Goal: Information Seeking & Learning: Learn about a topic

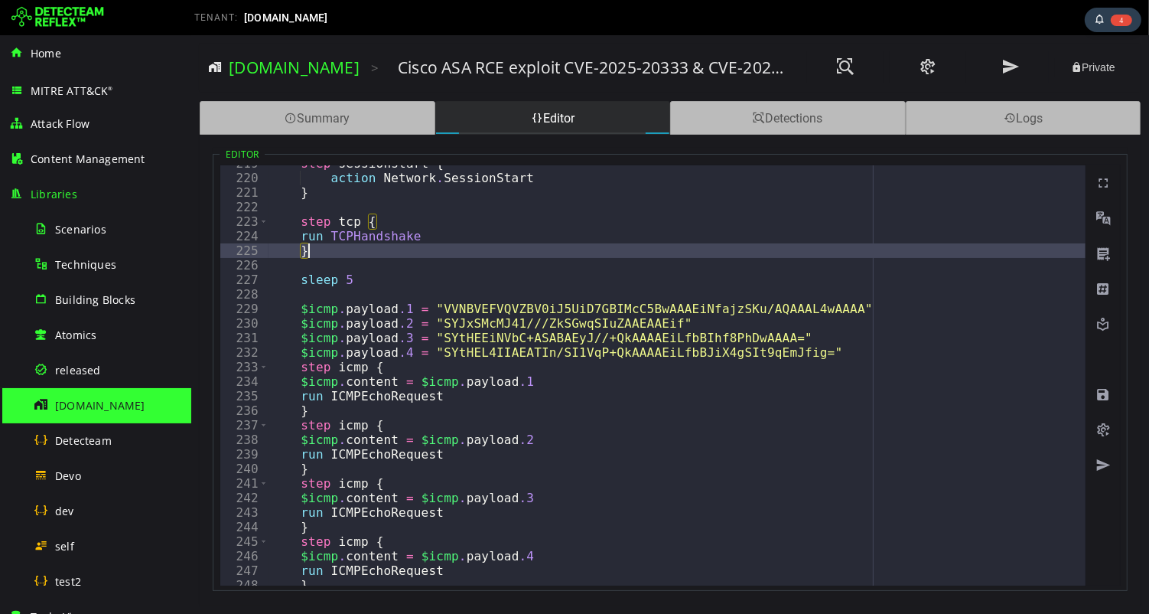
scroll to position [3178, 0]
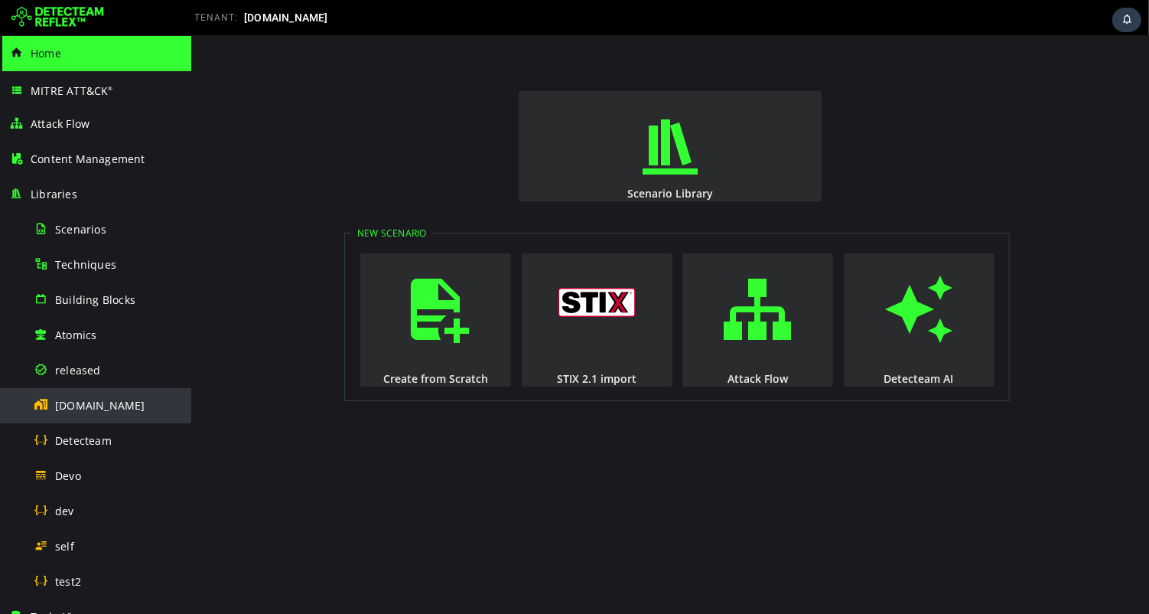
click at [101, 405] on span "[DOMAIN_NAME]" at bounding box center [100, 405] width 90 height 15
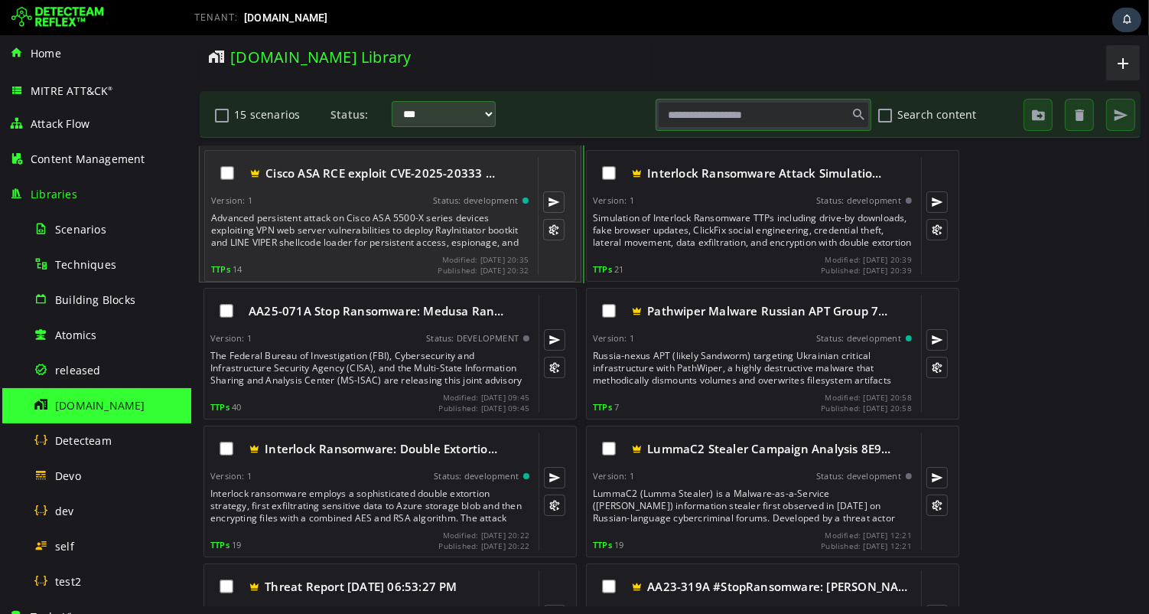
click at [326, 226] on div "Advanced persistent attack on Cisco ASA 5500-X series devices exploiting VPN we…" at bounding box center [370, 230] width 321 height 37
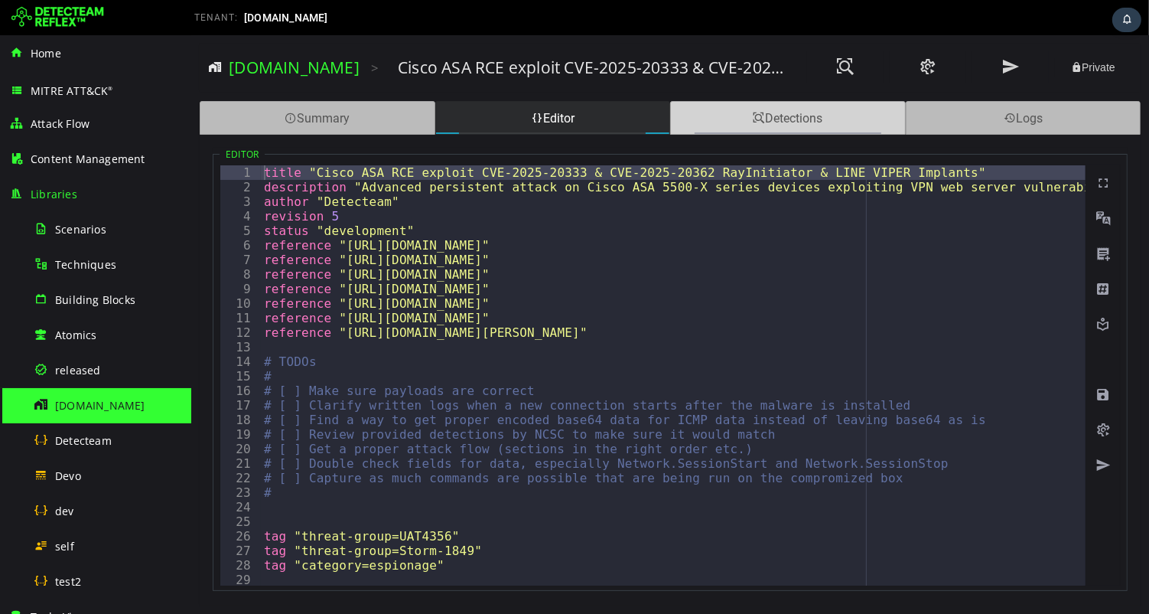
click at [769, 129] on div "Detections" at bounding box center [788, 118] width 236 height 34
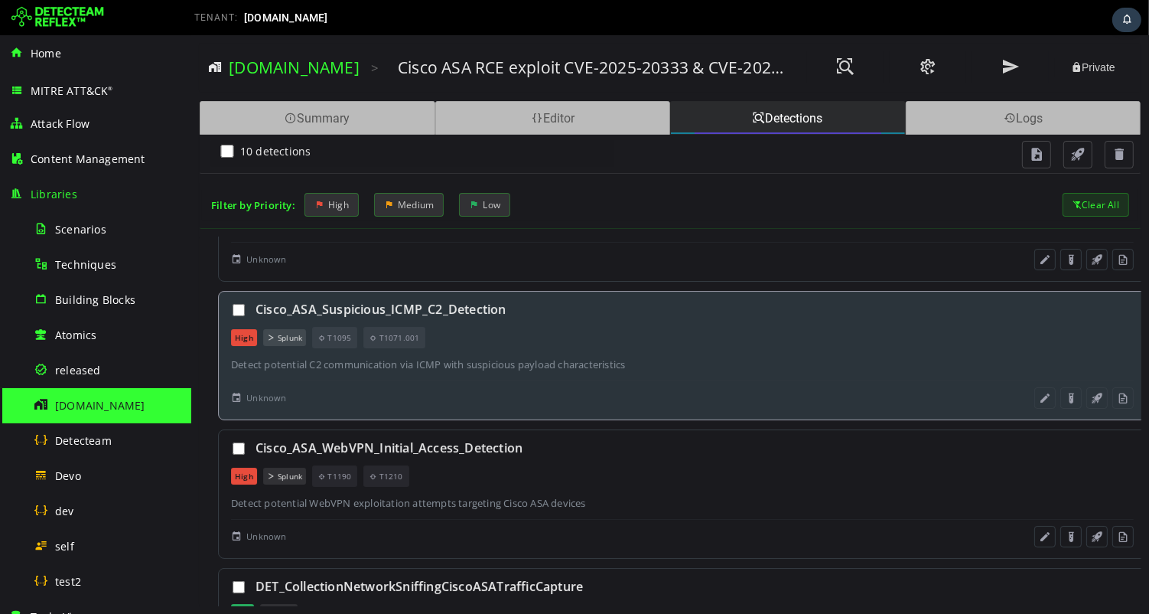
scroll to position [84, 0]
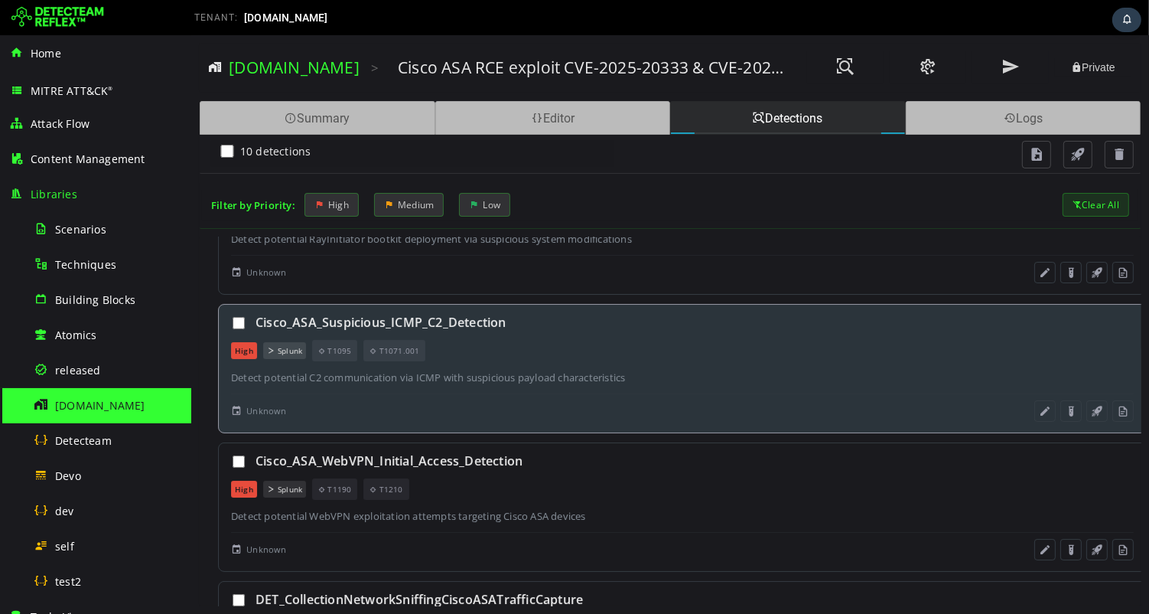
click at [650, 370] on div "Detect potential C2 communication via ICMP with suspicious payload characterist…" at bounding box center [681, 377] width 903 height 14
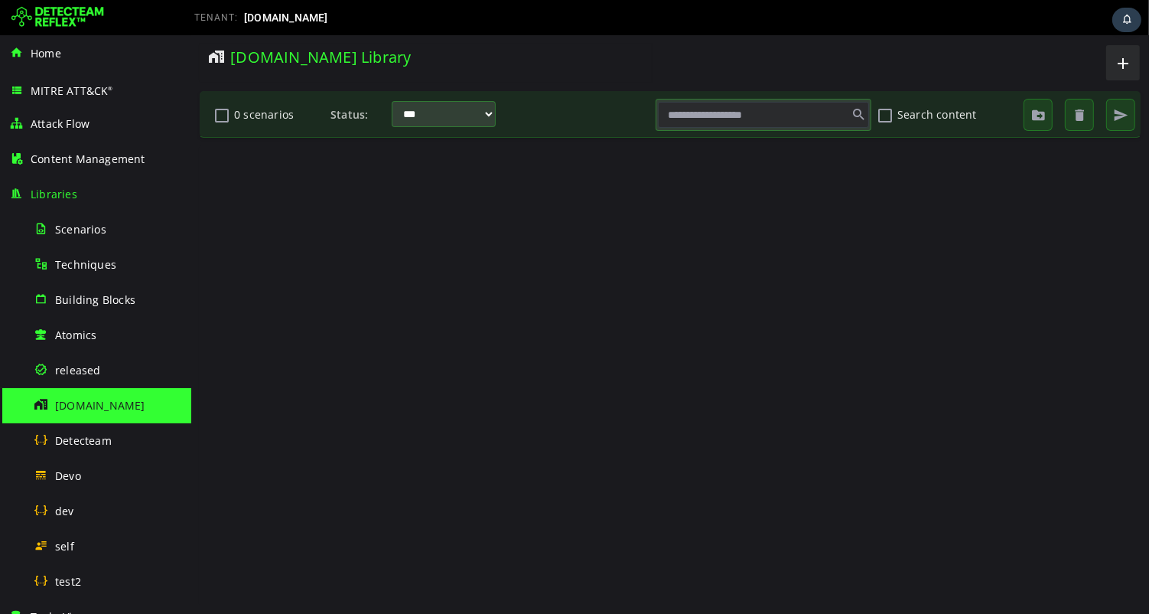
scroll to position [0, 0]
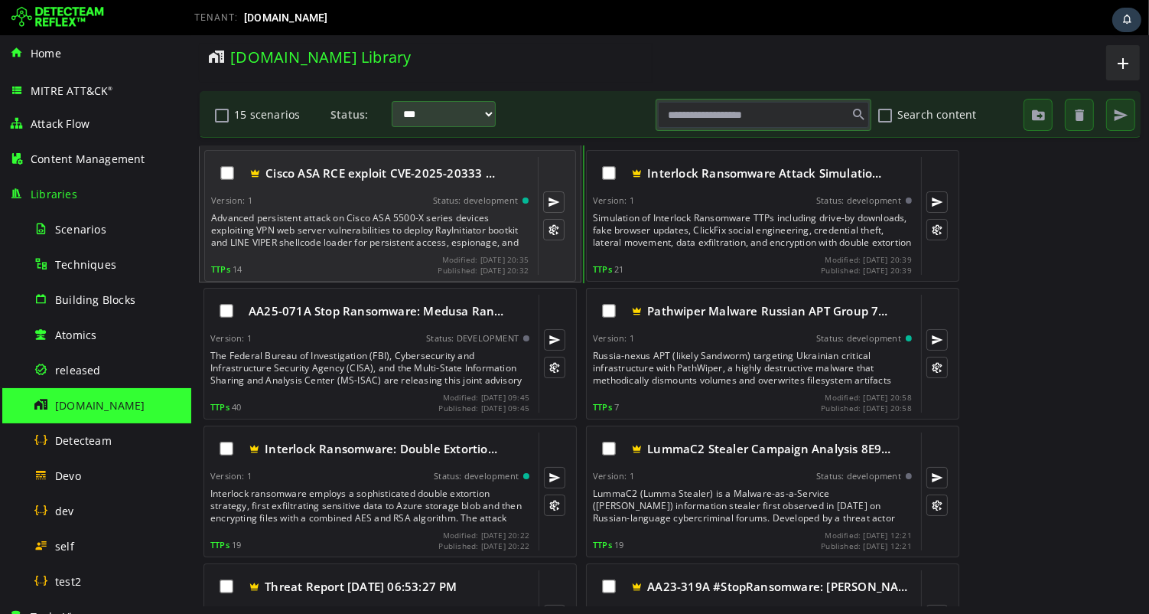
click at [389, 207] on div "Cisco ASA RCE exploit CVE-2025-20333 … Version: 1 Status: development Advanced …" at bounding box center [369, 216] width 318 height 118
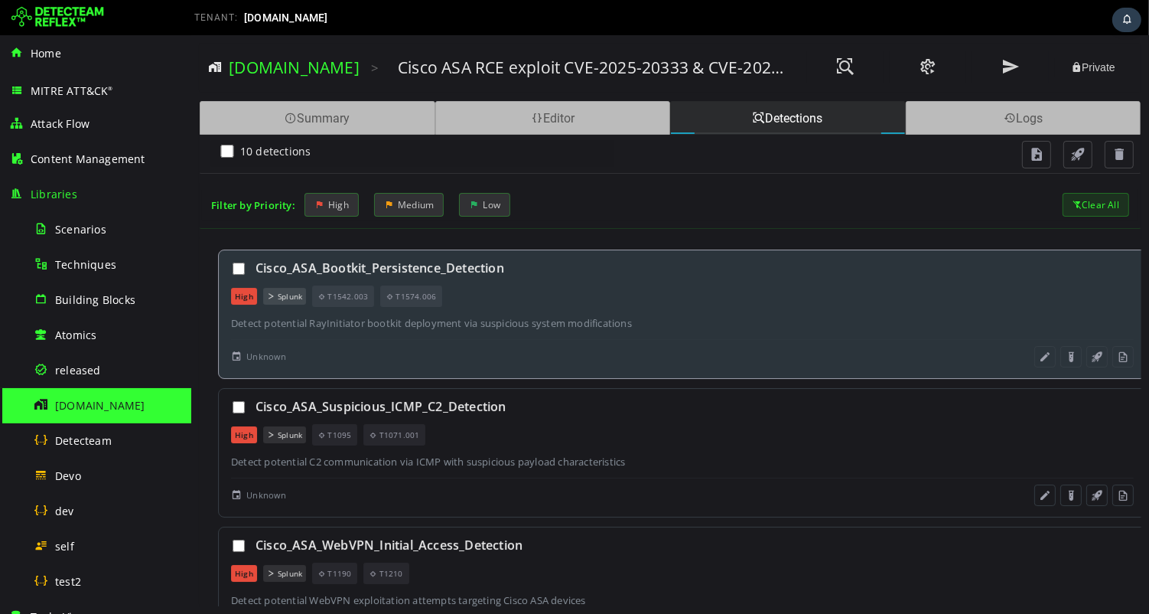
click at [562, 292] on div "High Splunk T1542.003 T1574.006" at bounding box center [681, 295] width 903 height 21
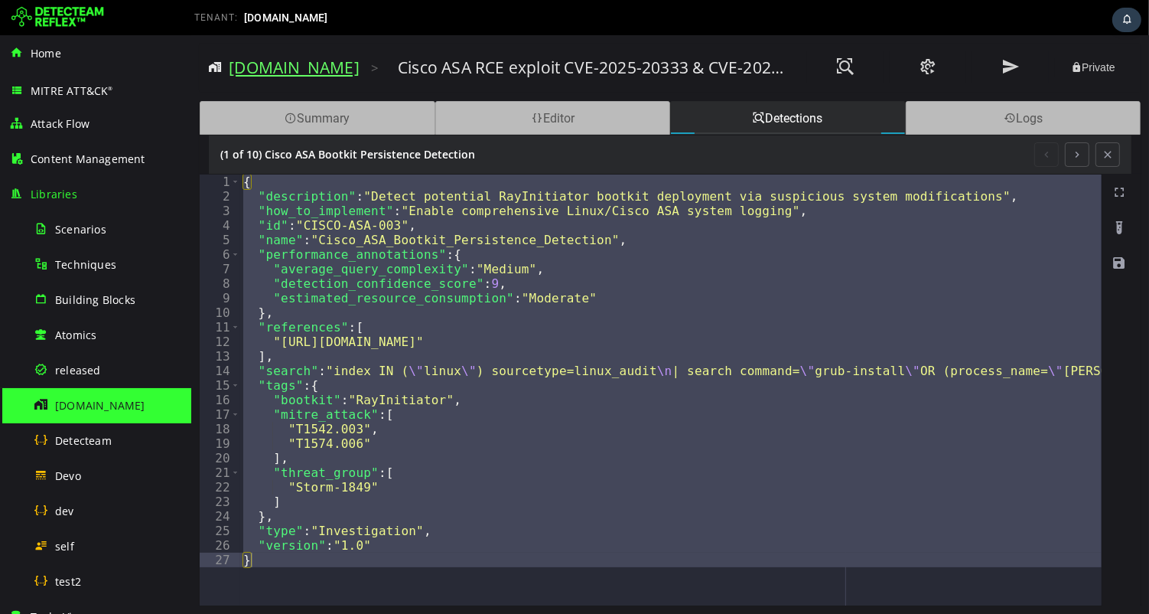
click at [315, 71] on link "[DOMAIN_NAME]" at bounding box center [293, 67] width 131 height 21
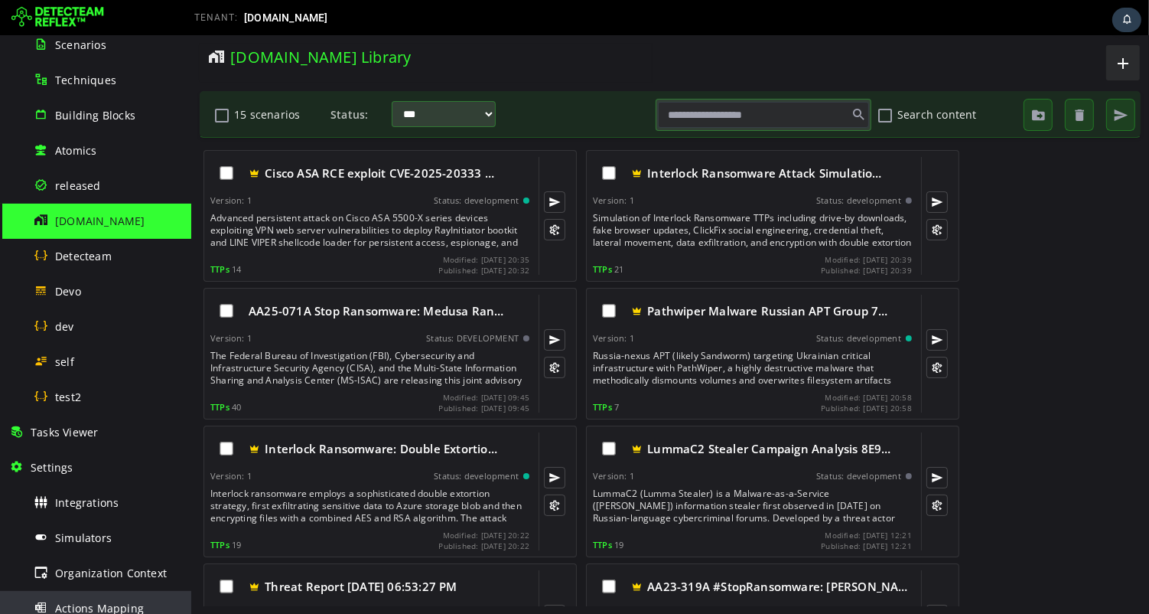
scroll to position [302, 0]
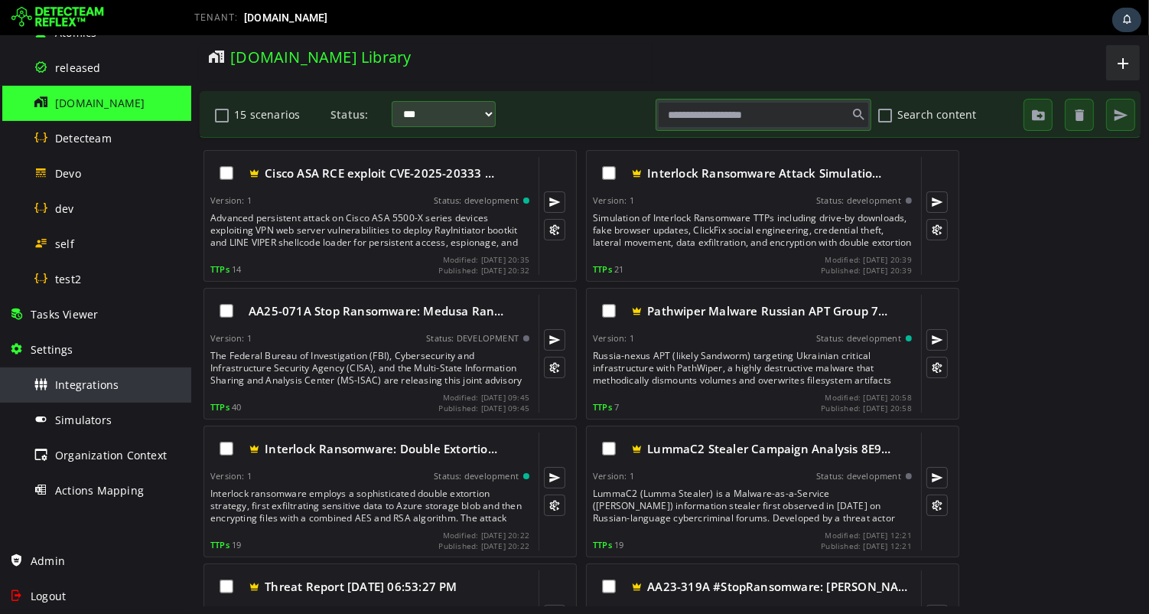
click at [105, 389] on span "Integrations" at bounding box center [87, 384] width 64 height 15
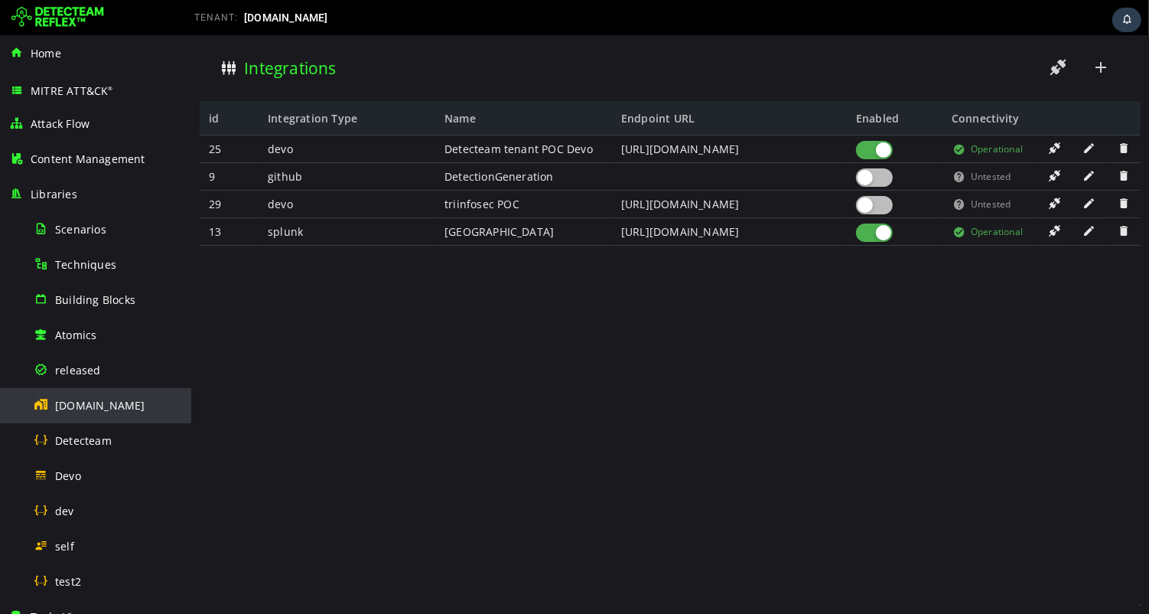
click at [122, 403] on span "[DOMAIN_NAME]" at bounding box center [100, 405] width 90 height 15
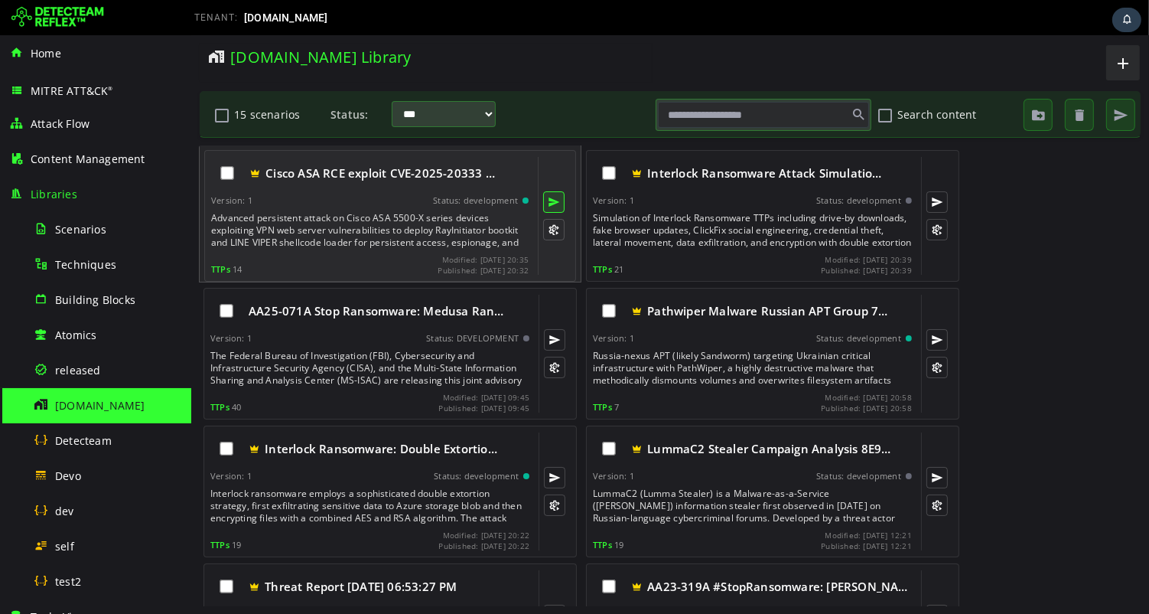
click at [554, 200] on button at bounding box center [553, 201] width 21 height 21
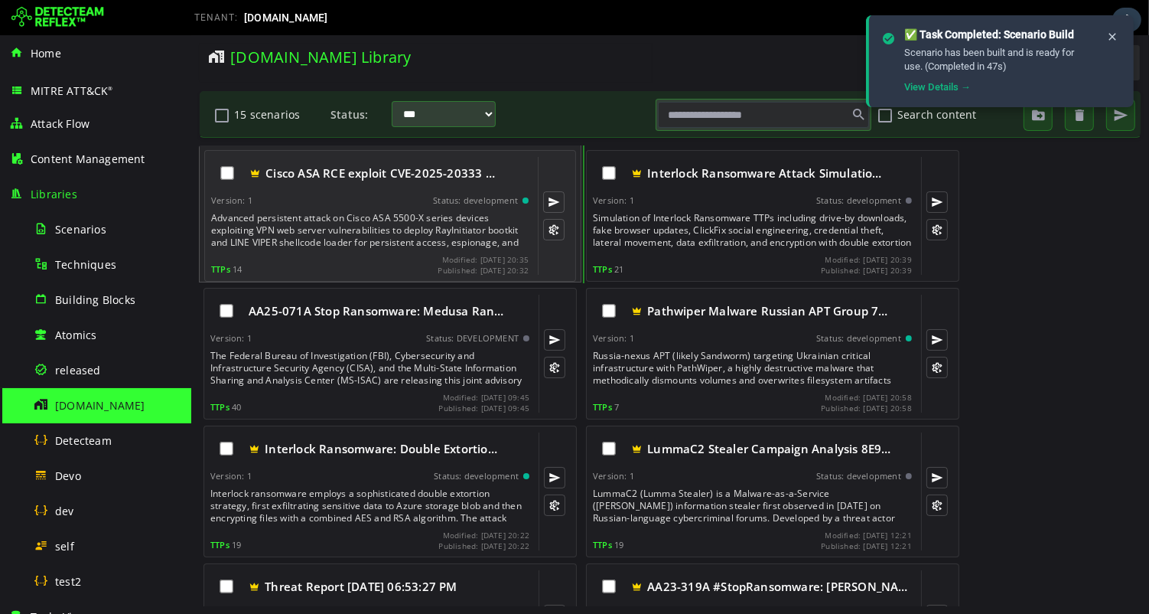
click at [328, 217] on div "Advanced persistent attack on Cisco ASA 5500-X series devices exploiting VPN we…" at bounding box center [370, 230] width 321 height 37
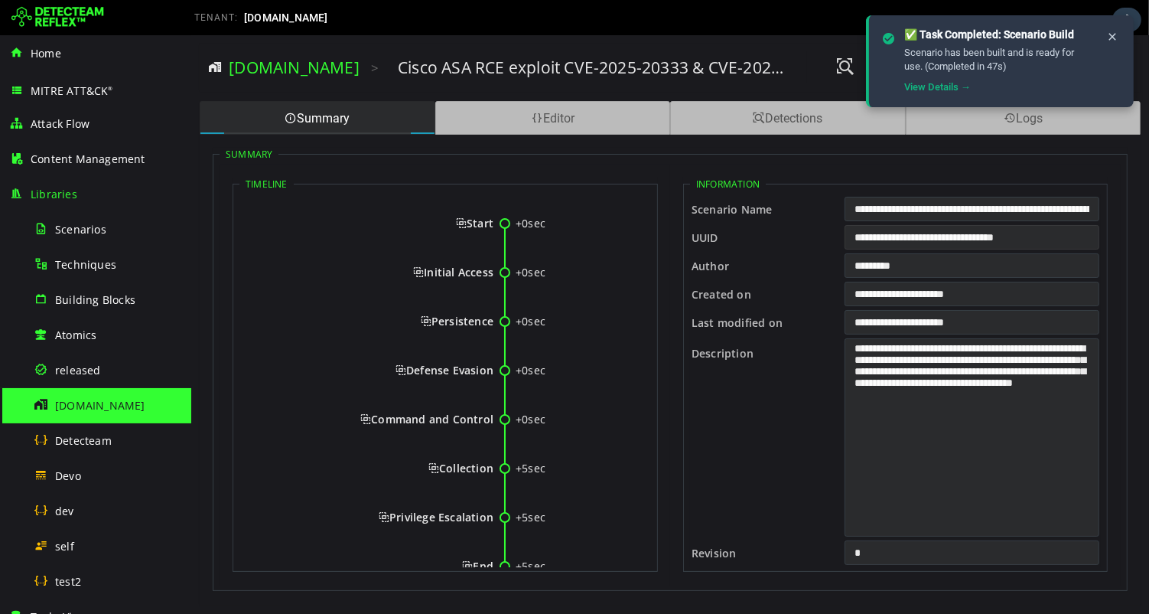
click at [898, 240] on input "**********" at bounding box center [971, 237] width 255 height 24
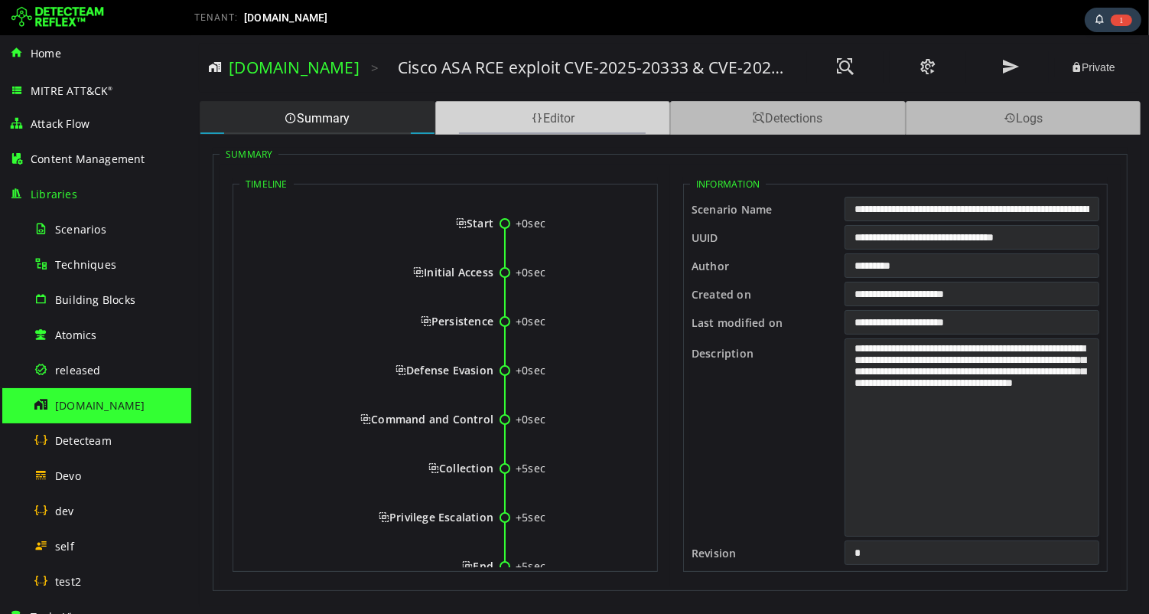
click at [553, 112] on div "Editor" at bounding box center [553, 118] width 236 height 34
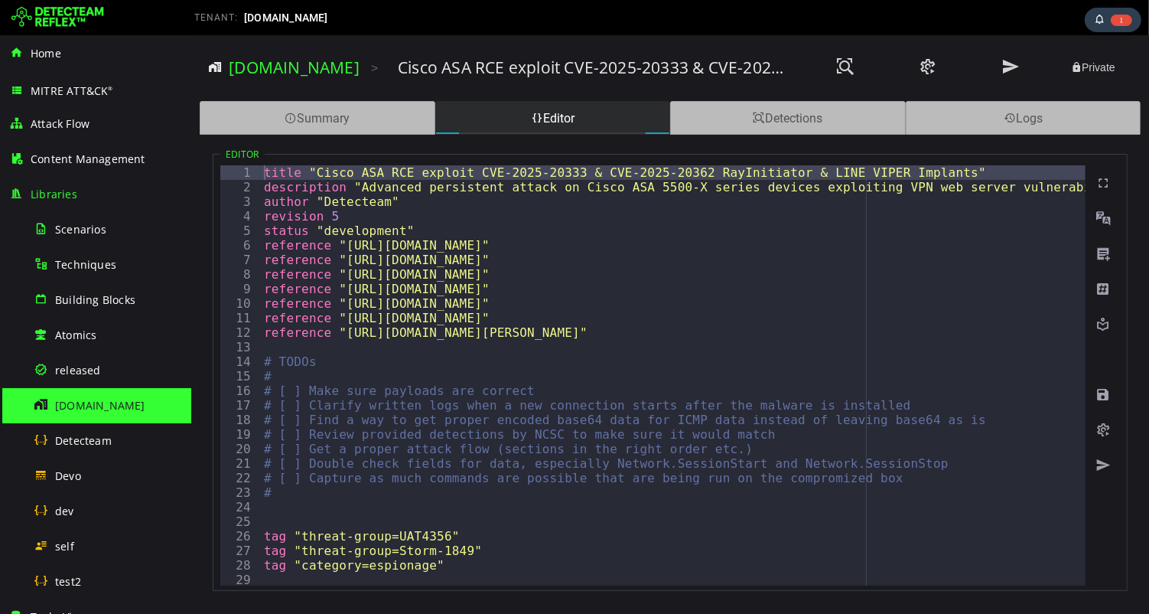
type textarea "**********"
click at [521, 232] on div "title "Cisco ASA RCE exploit CVE-2025-20333 & CVE-2025-20362 RayInitiator & LIN…" at bounding box center [1147, 389] width 1774 height 449
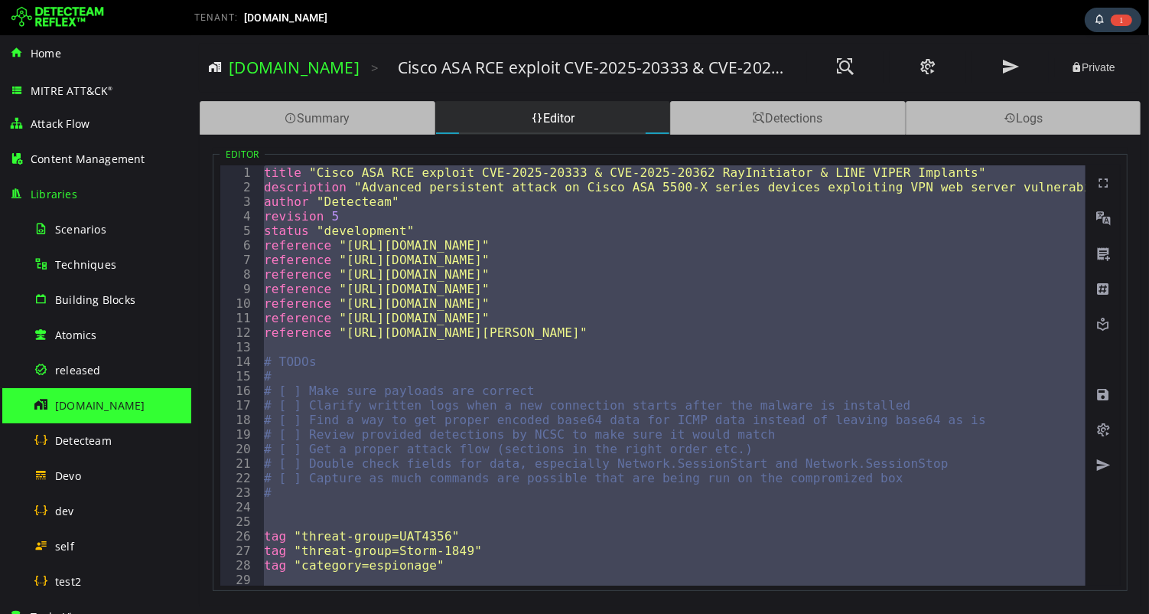
paste textarea
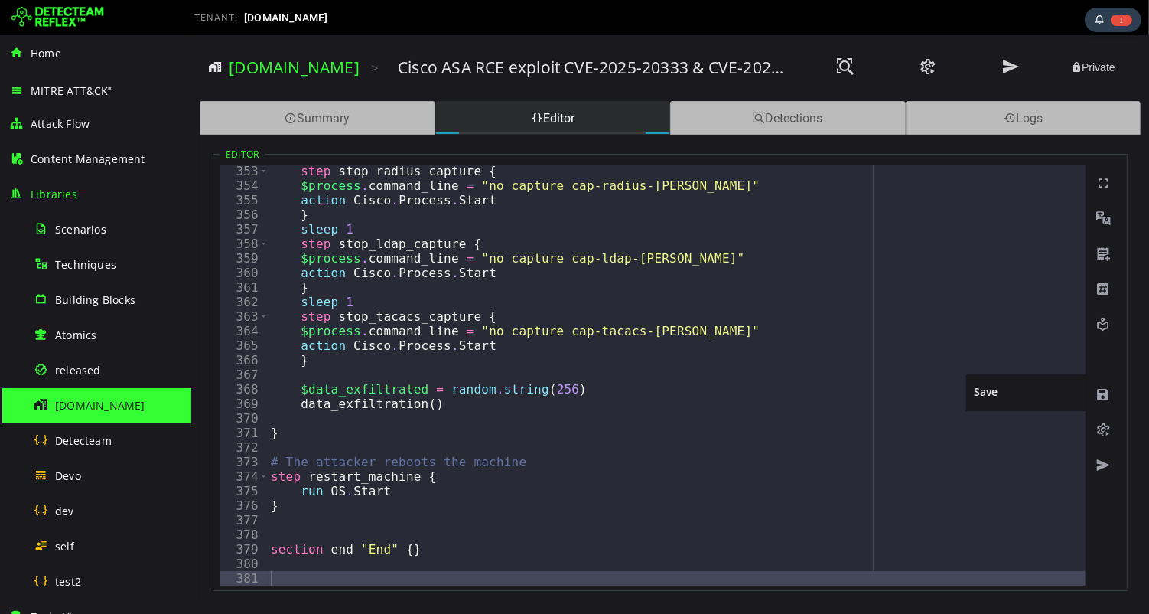
click at [1099, 396] on span at bounding box center [1102, 394] width 15 height 15
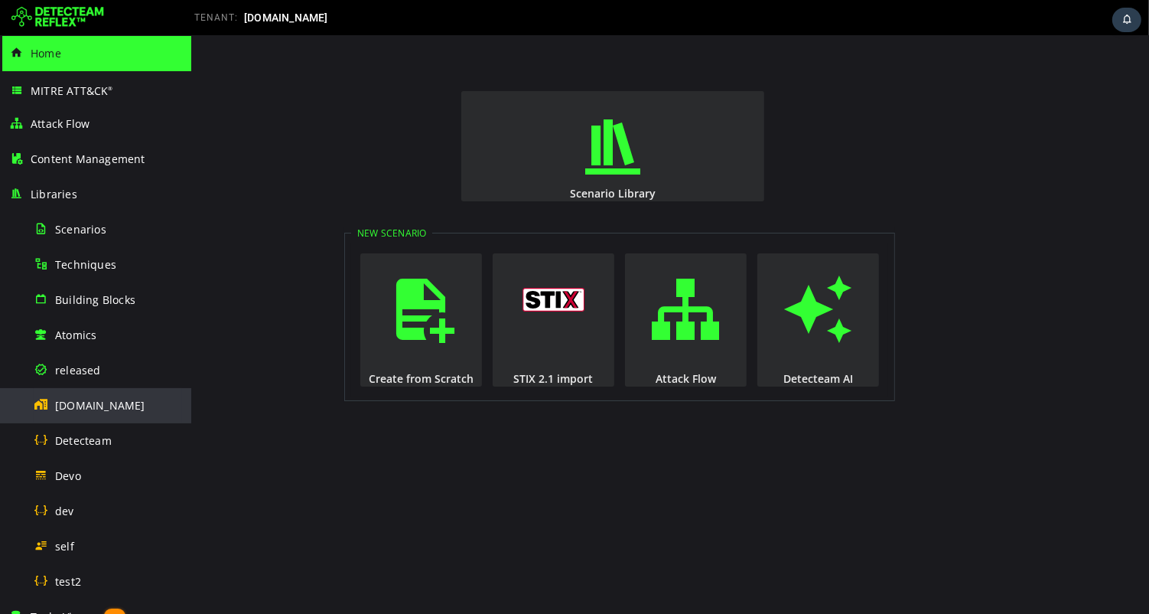
click at [86, 407] on span "[DOMAIN_NAME]" at bounding box center [100, 405] width 90 height 15
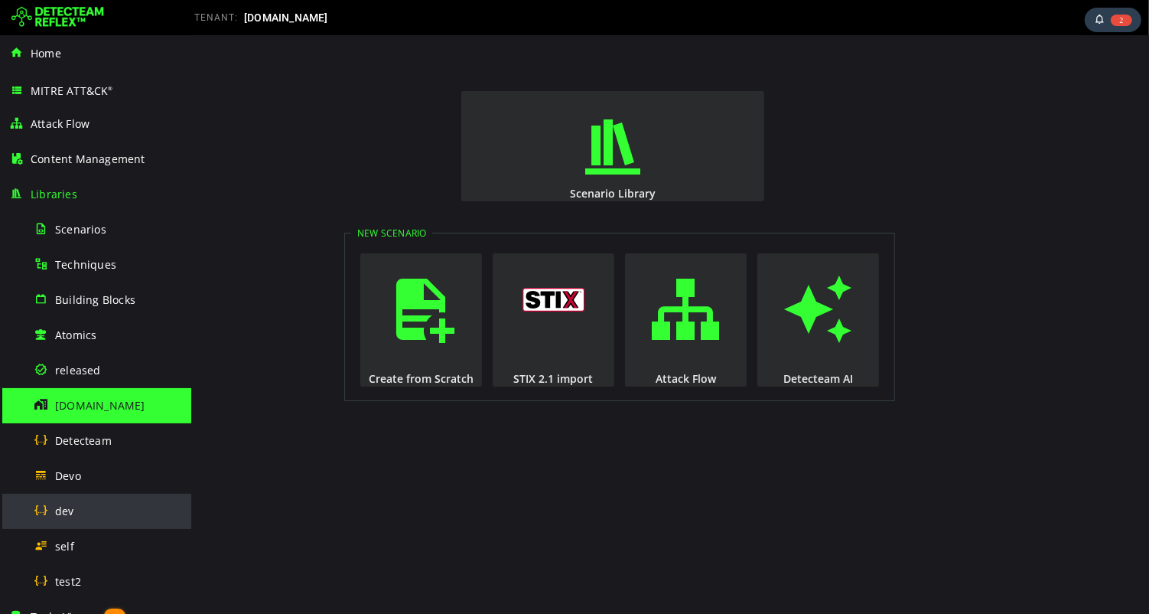
scroll to position [103, 0]
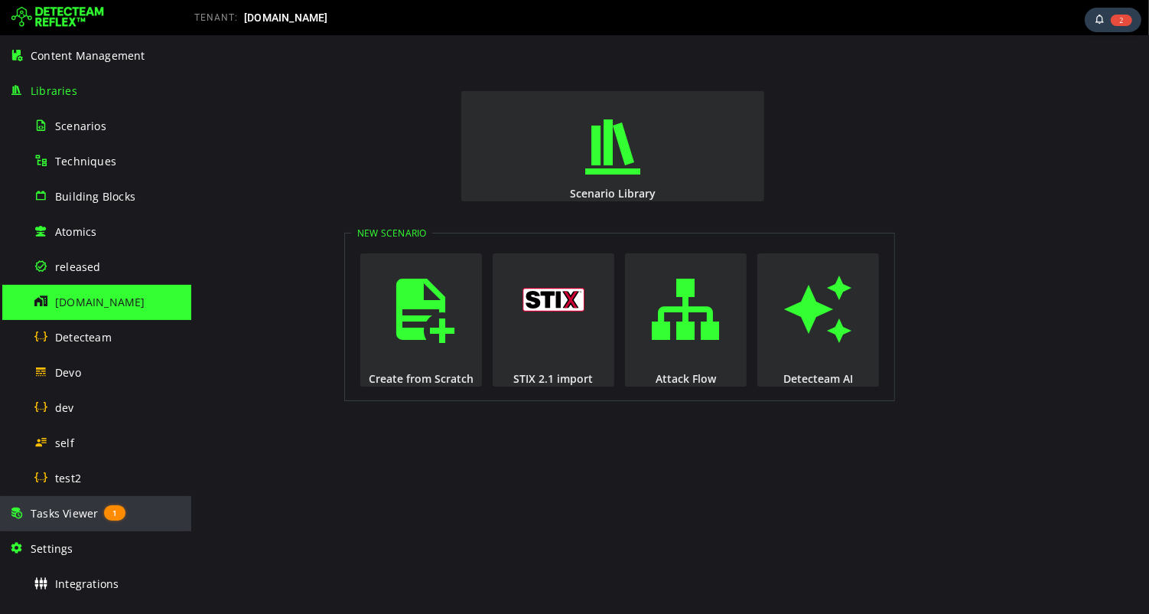
click at [77, 514] on span "Tasks Viewer" at bounding box center [64, 513] width 67 height 15
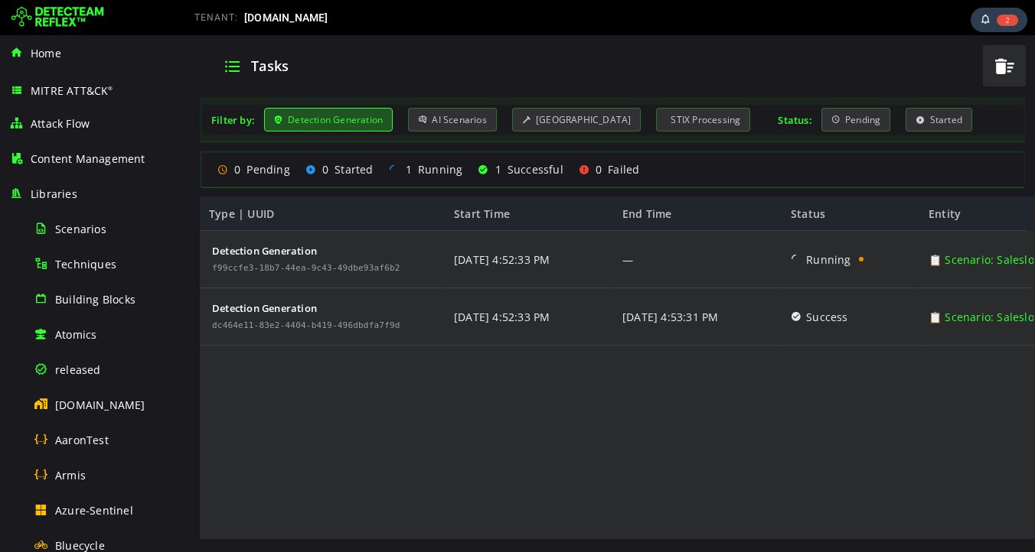
scroll to position [804, 0]
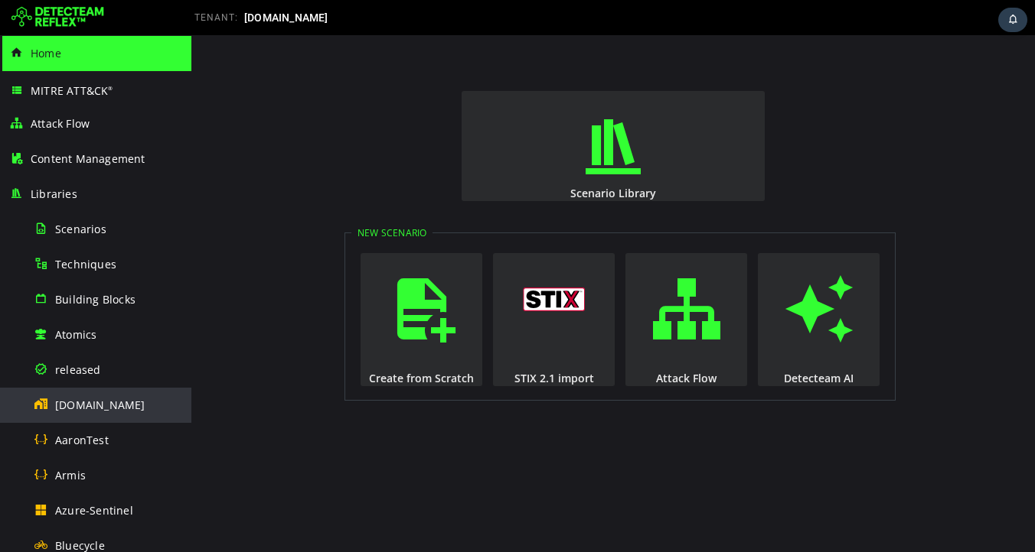
click at [88, 404] on span "[DOMAIN_NAME]" at bounding box center [100, 405] width 90 height 15
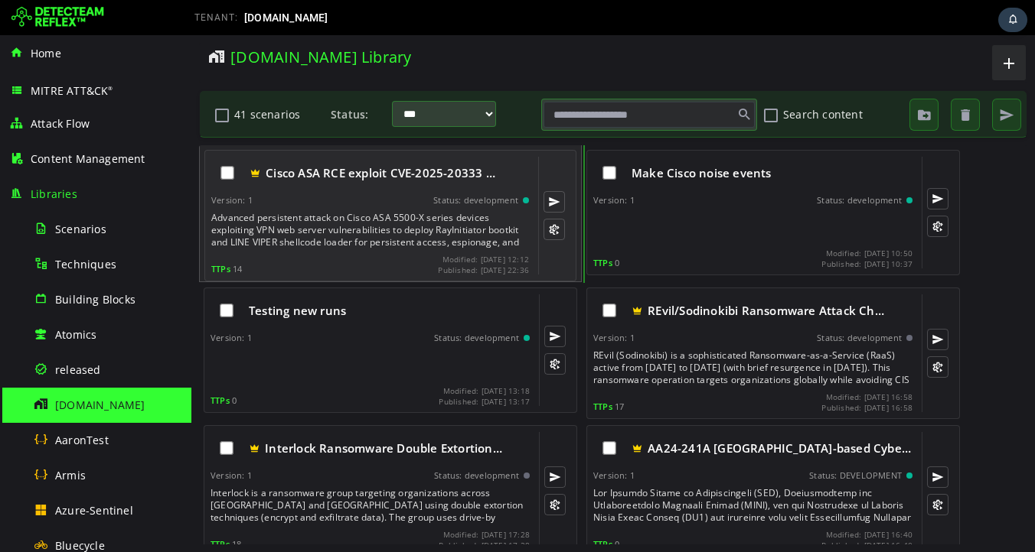
click at [301, 213] on div "Advanced persistent attack on Cisco ASA 5500-X series devices exploiting VPN we…" at bounding box center [371, 230] width 321 height 37
click at [352, 233] on div "Advanced persistent attack on Cisco ASA 5500-X series devices exploiting VPN we…" at bounding box center [371, 230] width 321 height 37
click at [361, 194] on div "Cisco ASA RCE exploit CVE-2025-20333 … Version: 1 Status: development Advanced …" at bounding box center [370, 216] width 318 height 118
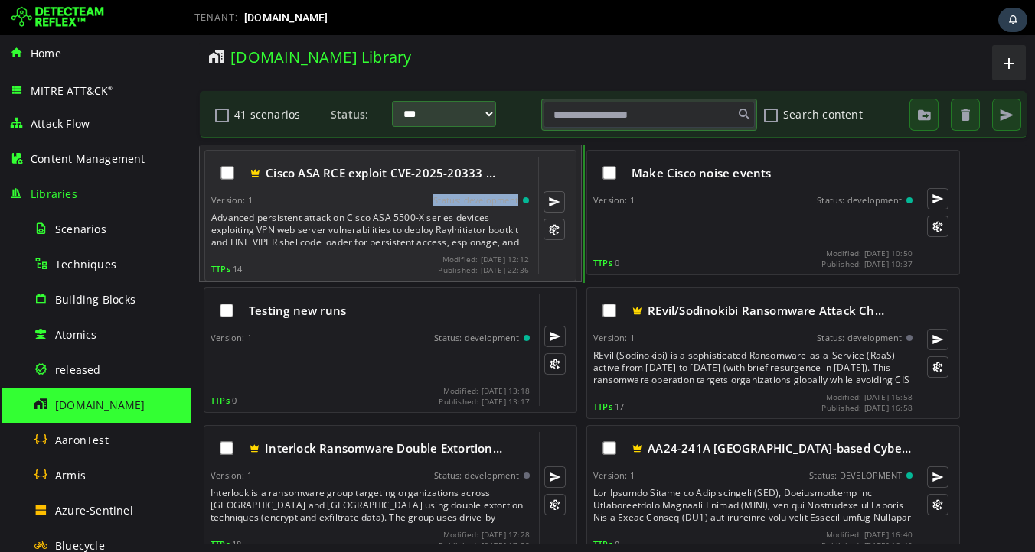
click at [361, 194] on div "Cisco ASA RCE exploit CVE-2025-20333 … Version: 1 Status: development Advanced …" at bounding box center [370, 216] width 318 height 118
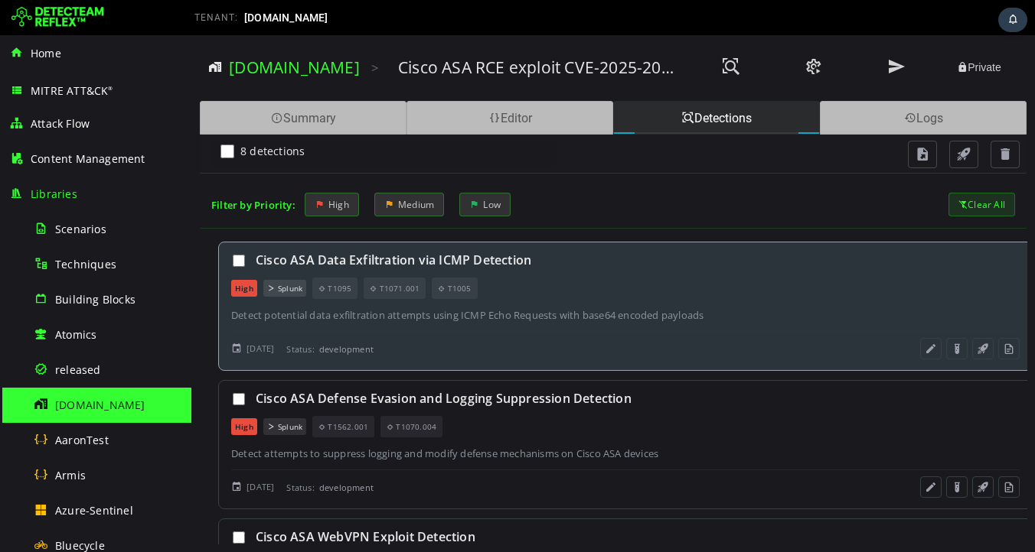
scroll to position [8, 0]
click at [552, 311] on div "Detect potential data exfiltration attempts using ICMP Echo Requests with base6…" at bounding box center [625, 315] width 788 height 14
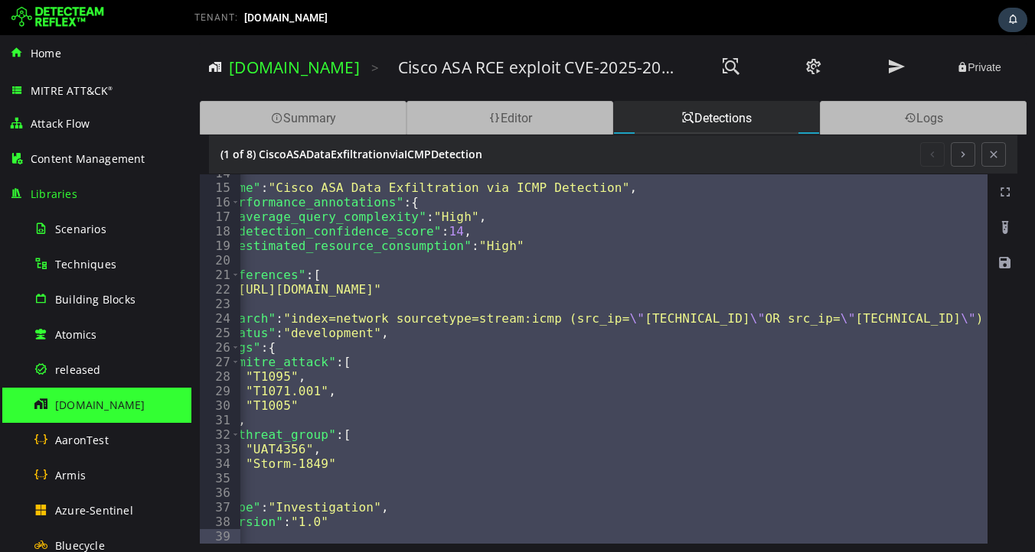
scroll to position [0, 0]
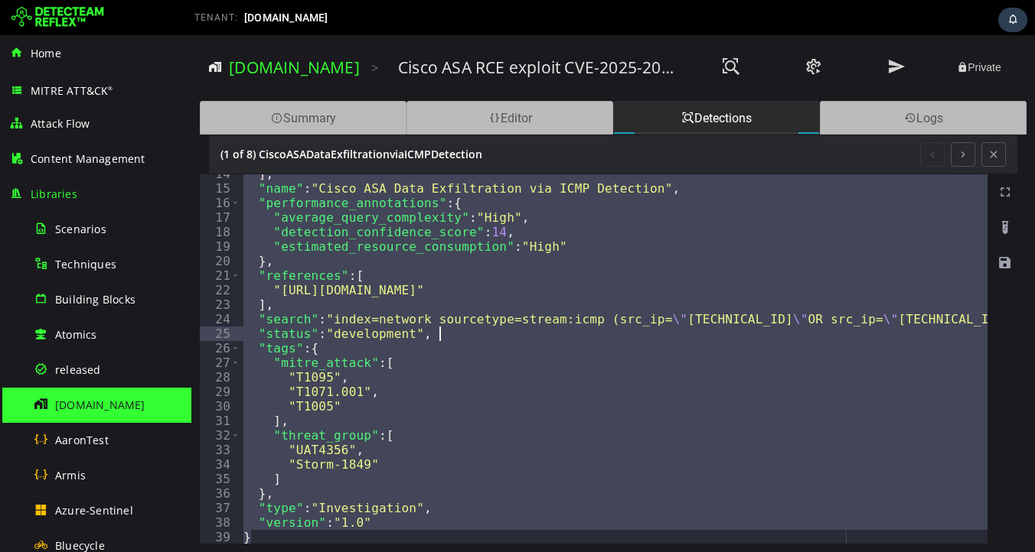
type textarea "**********"
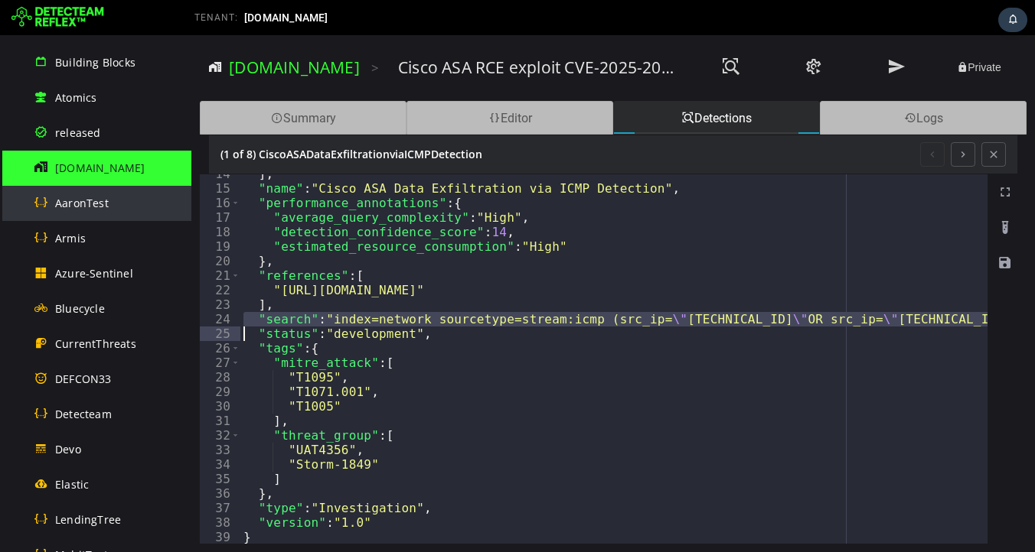
scroll to position [927, 0]
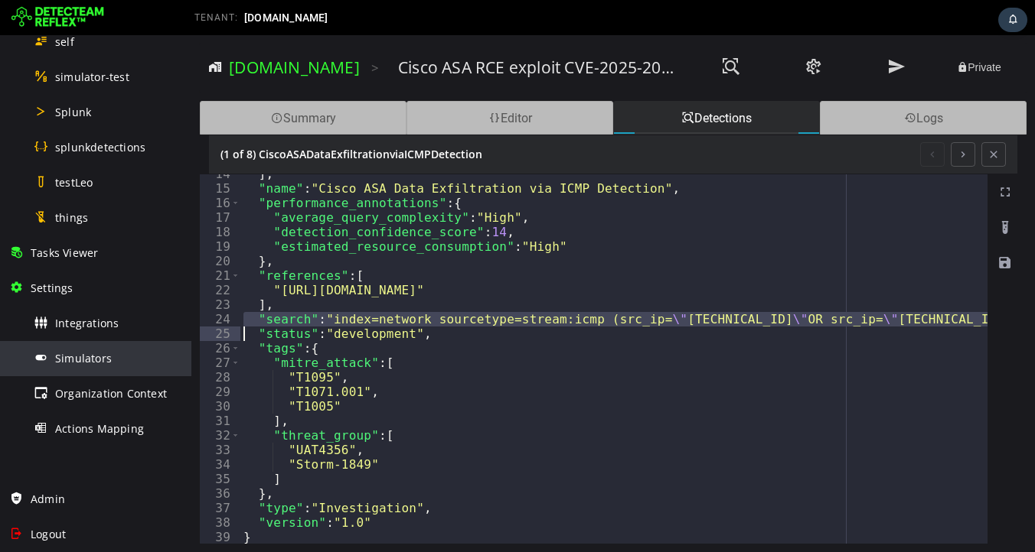
click at [86, 342] on div "Simulators" at bounding box center [108, 358] width 148 height 34
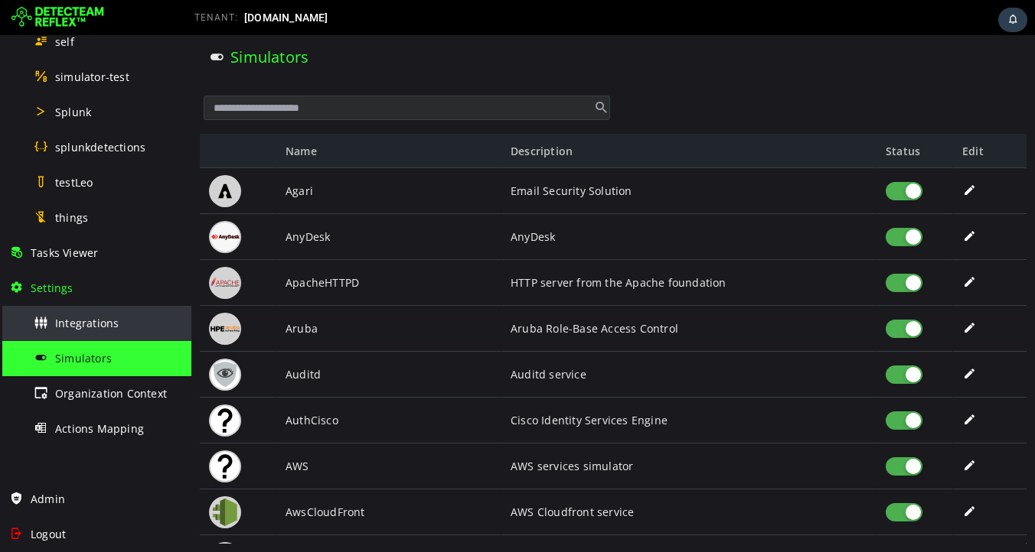
click at [86, 325] on span "Integrations" at bounding box center [87, 323] width 64 height 15
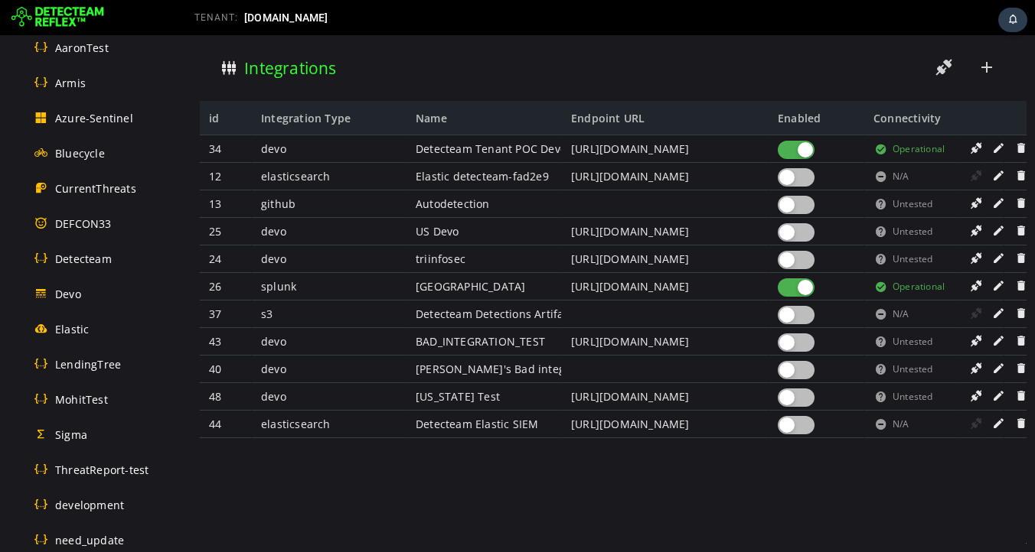
scroll to position [260, 0]
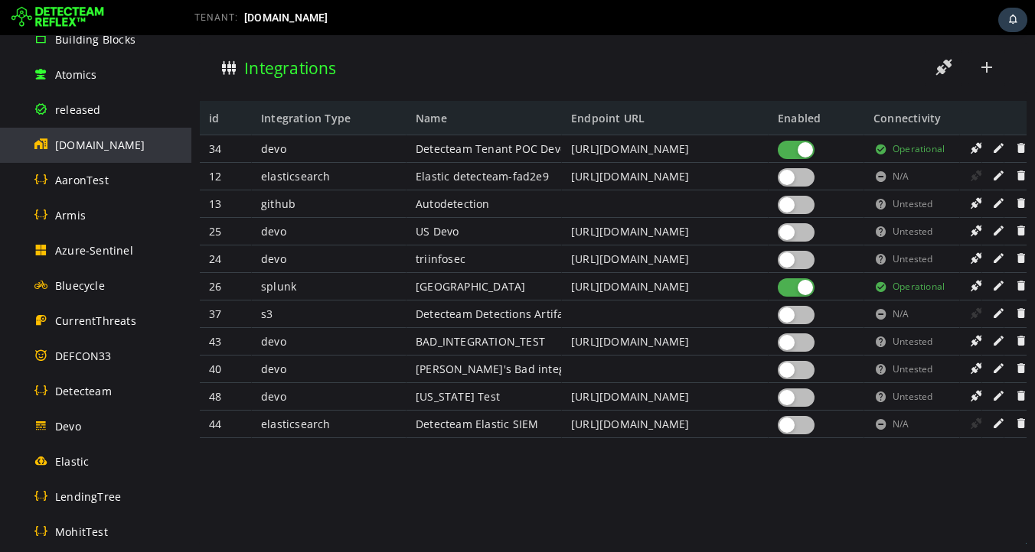
click at [102, 146] on span "[DOMAIN_NAME]" at bounding box center [100, 145] width 90 height 15
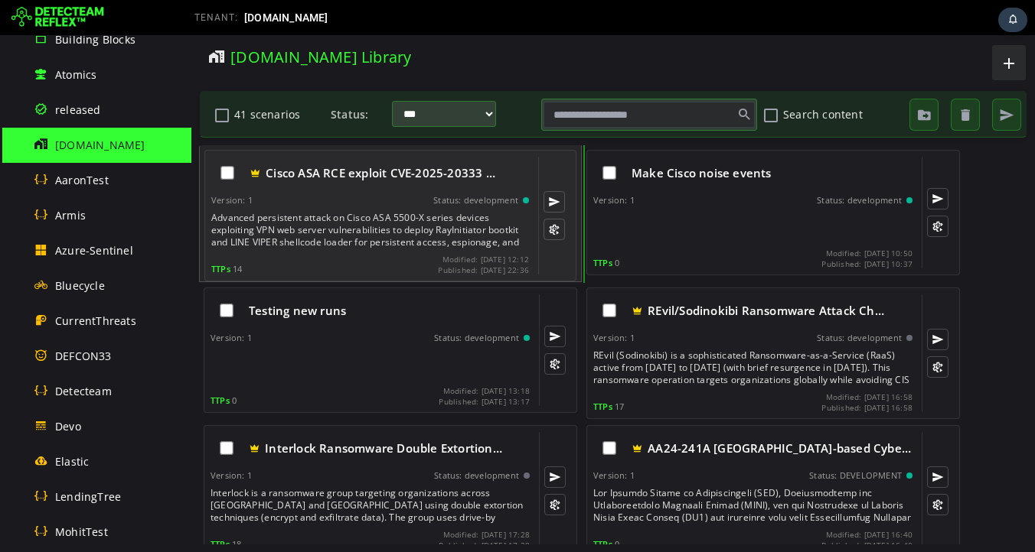
click at [371, 229] on div "Advanced persistent attack on Cisco ASA 5500-X series devices exploiting VPN we…" at bounding box center [371, 230] width 321 height 37
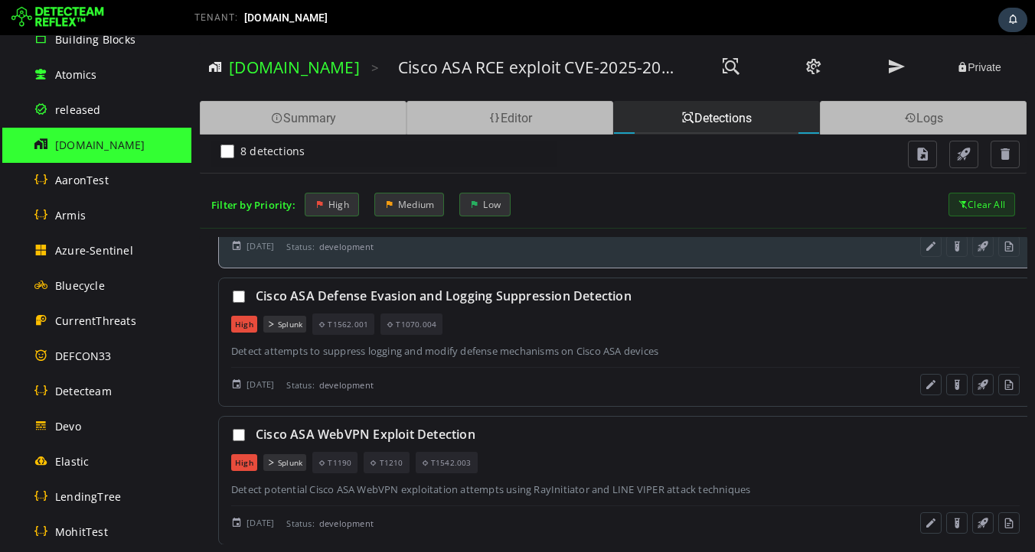
scroll to position [120, 0]
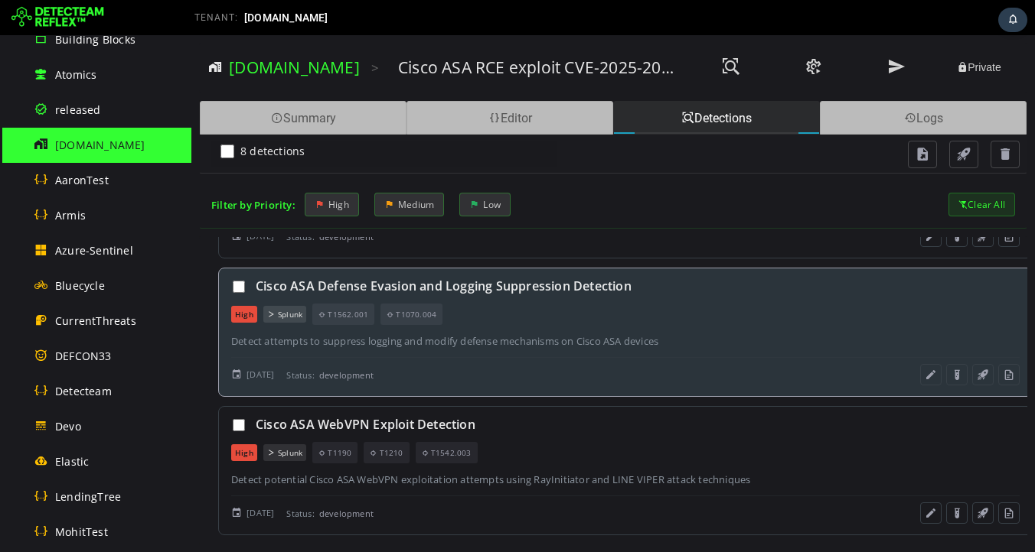
click at [516, 344] on div "Detect attempts to suppress logging and modify defense mechanisms on Cisco ASA …" at bounding box center [625, 341] width 788 height 14
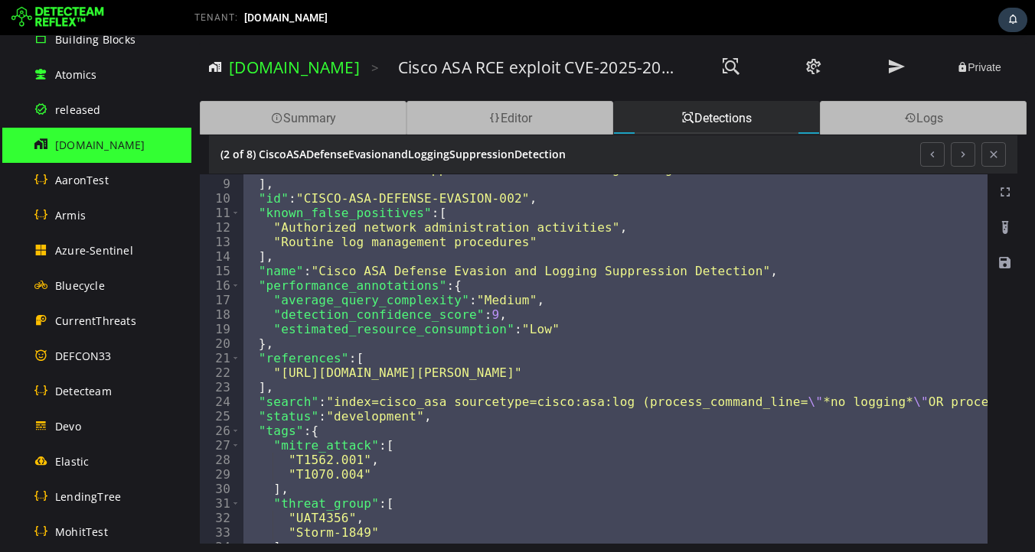
scroll to position [119, 0]
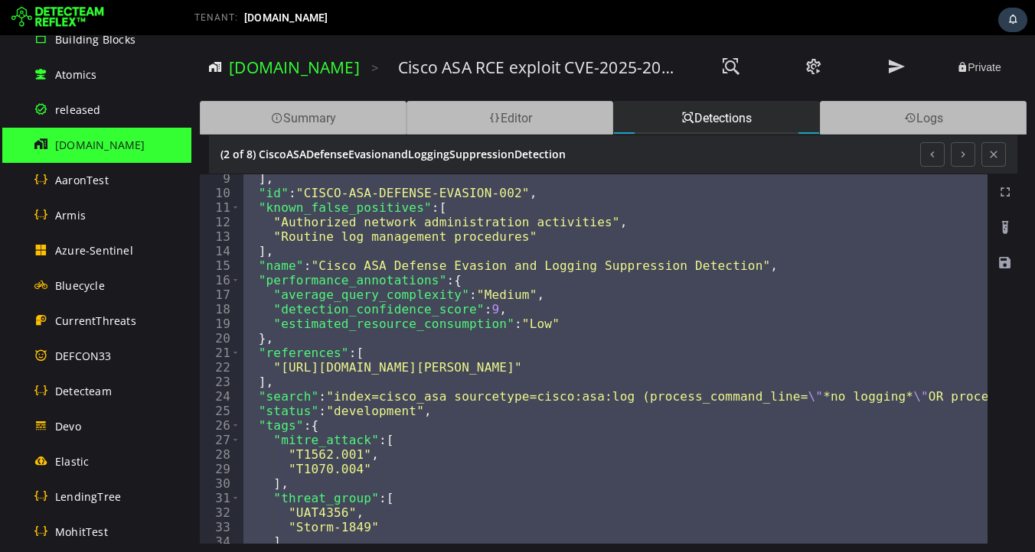
type textarea "**********"
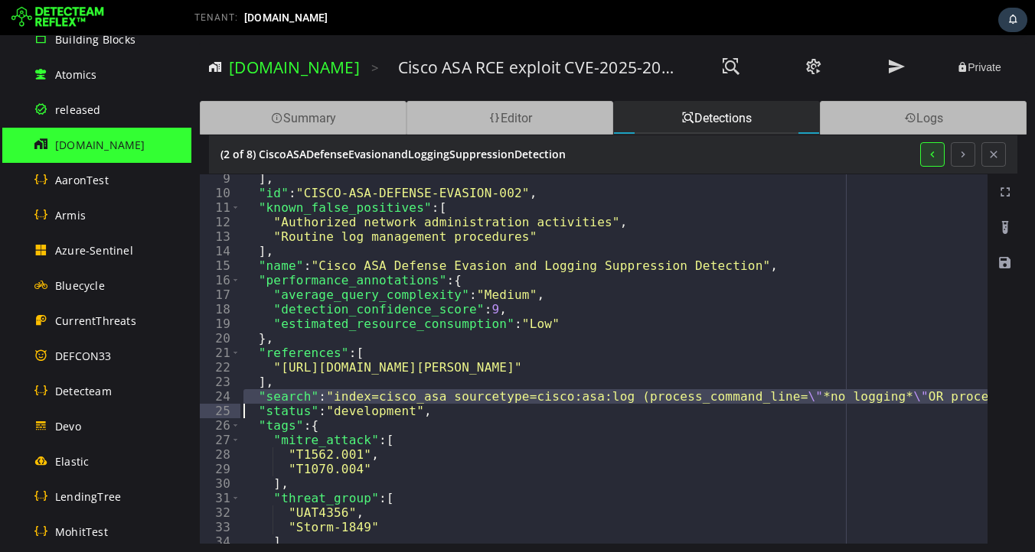
click at [931, 159] on button at bounding box center [932, 154] width 24 height 24
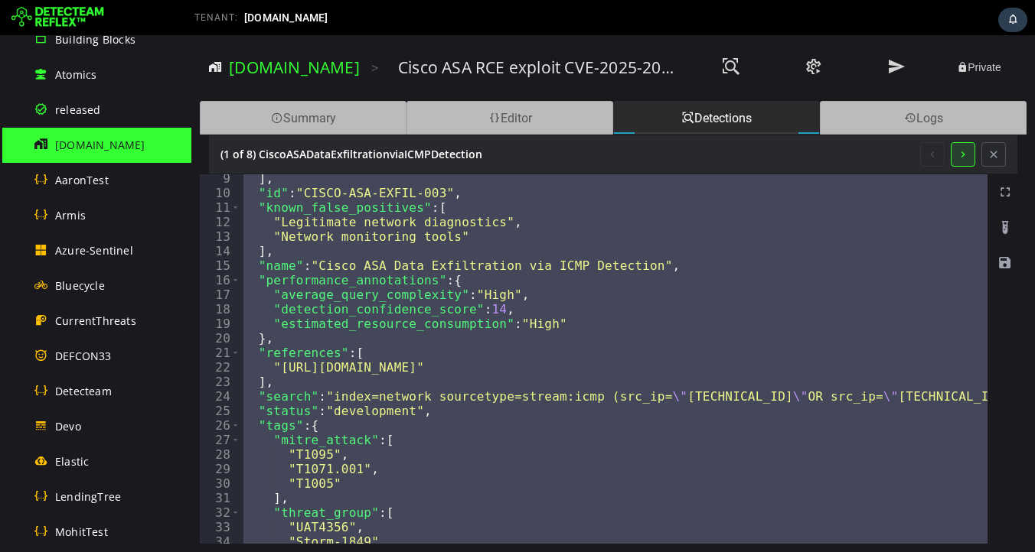
click at [962, 155] on button at bounding box center [962, 154] width 24 height 24
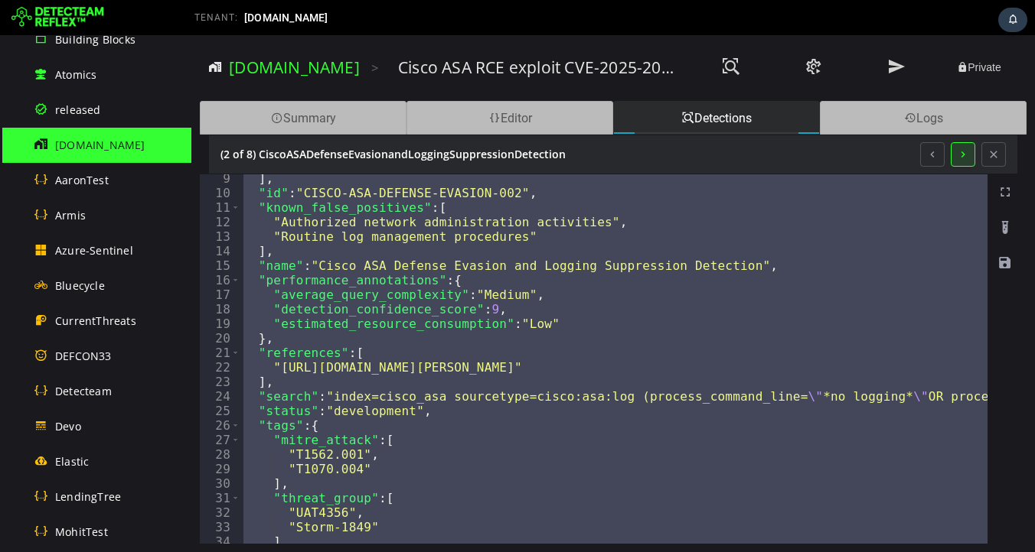
click at [962, 155] on button at bounding box center [962, 154] width 24 height 24
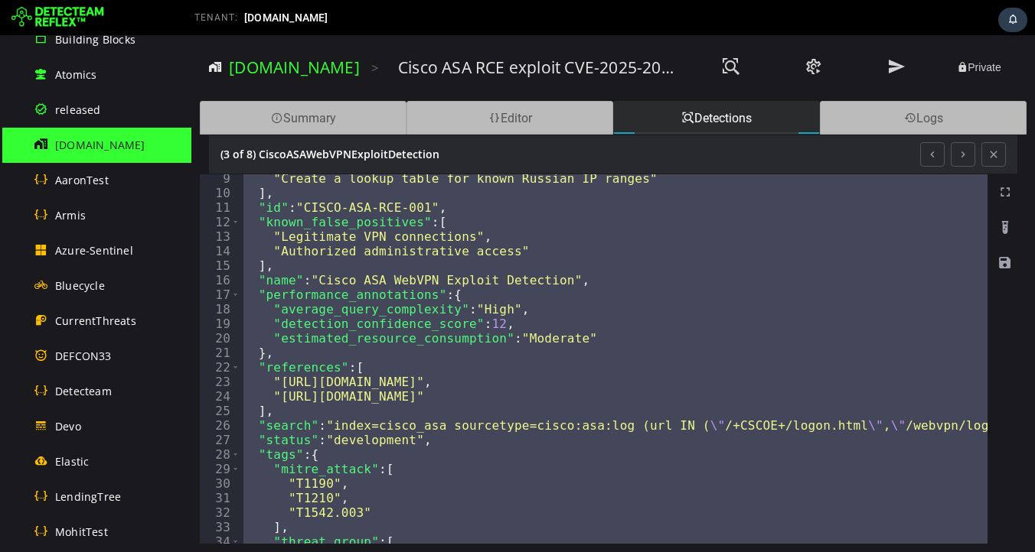
type textarea "**********"
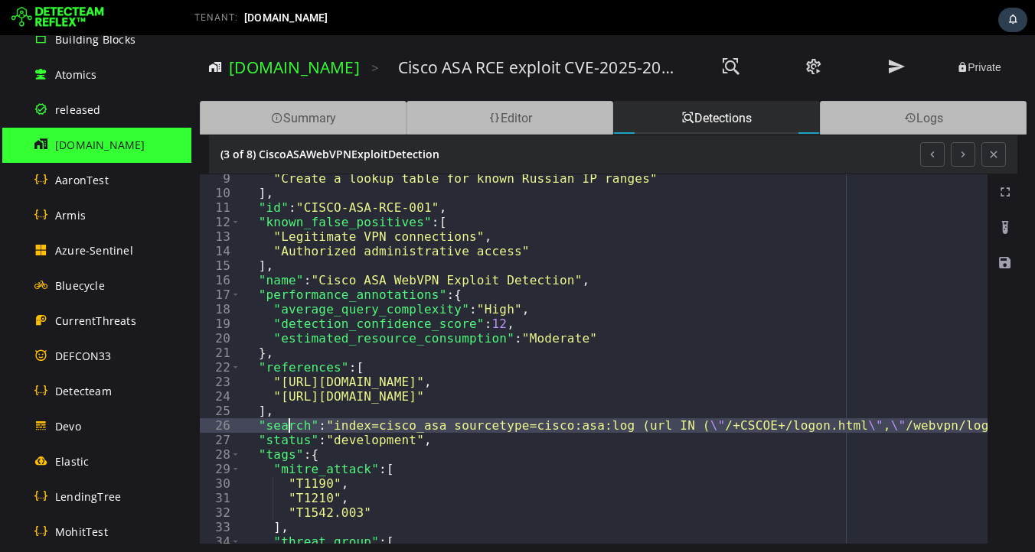
click at [932, 155] on button at bounding box center [932, 154] width 24 height 24
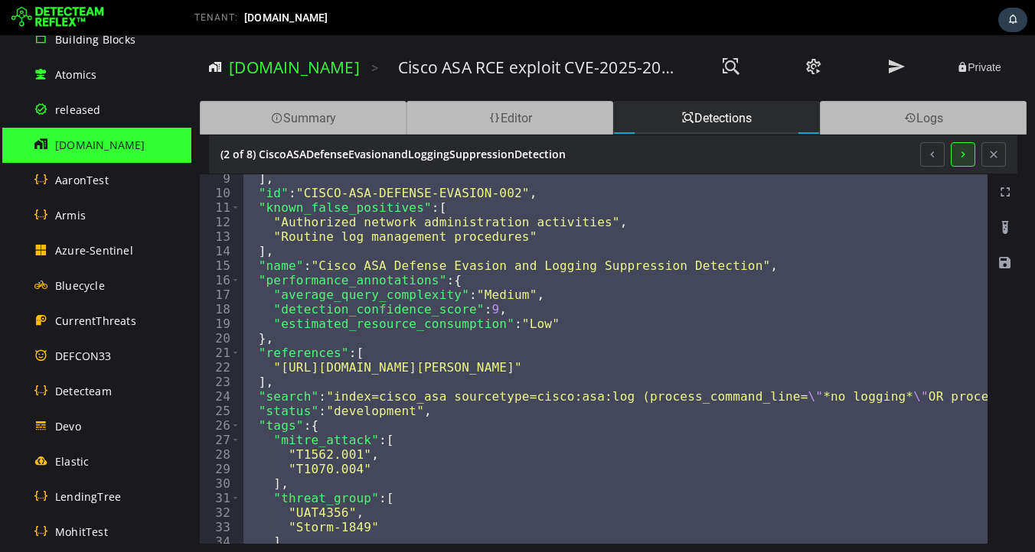
click at [960, 155] on button at bounding box center [962, 154] width 24 height 24
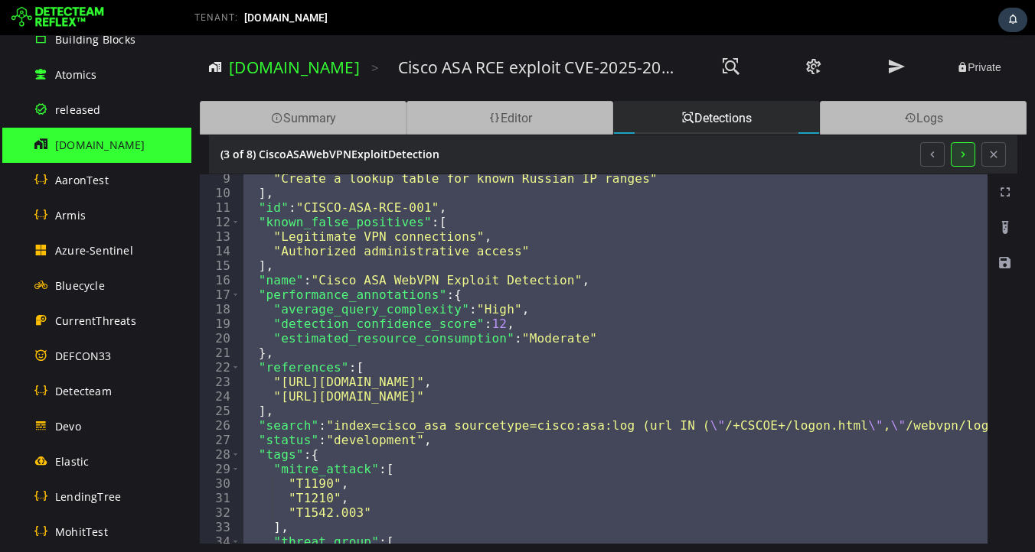
click at [960, 155] on button at bounding box center [962, 154] width 24 height 24
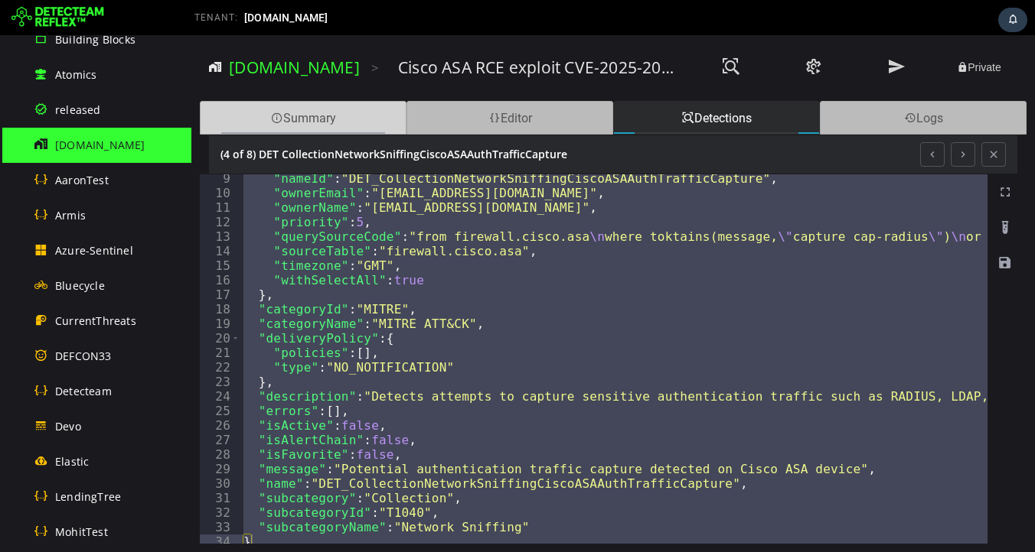
click at [317, 124] on div "Summary" at bounding box center [303, 118] width 207 height 34
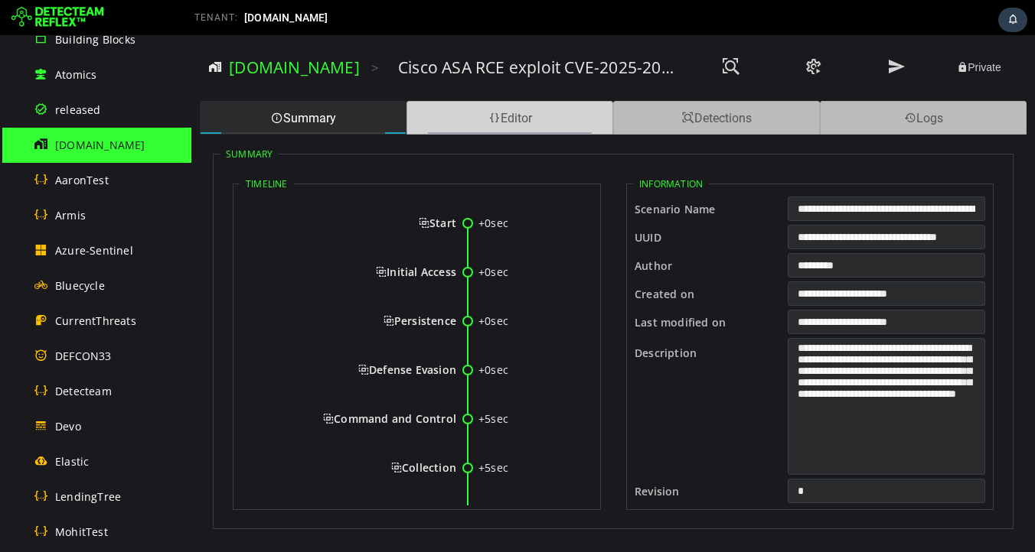
click at [491, 116] on span at bounding box center [494, 118] width 12 height 15
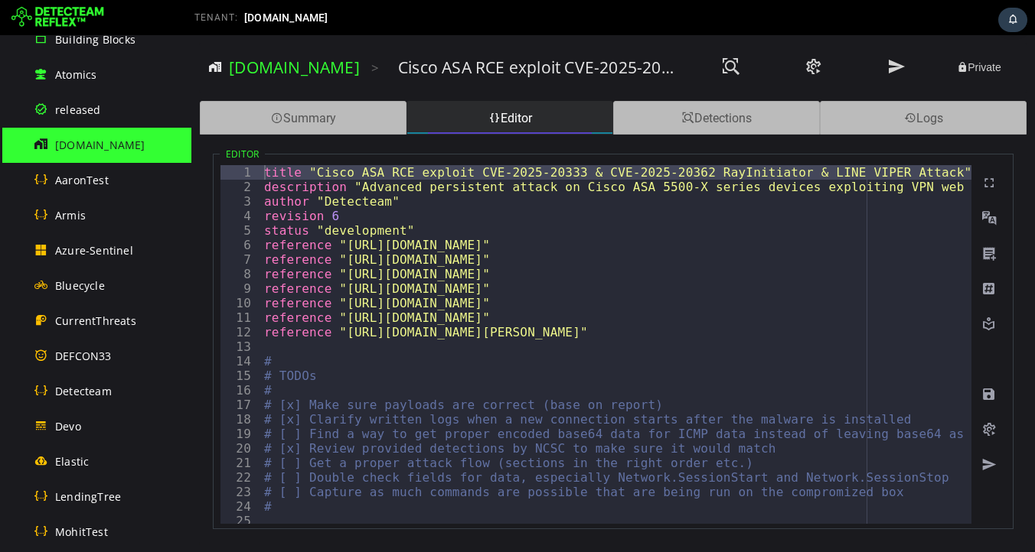
scroll to position [0, 0]
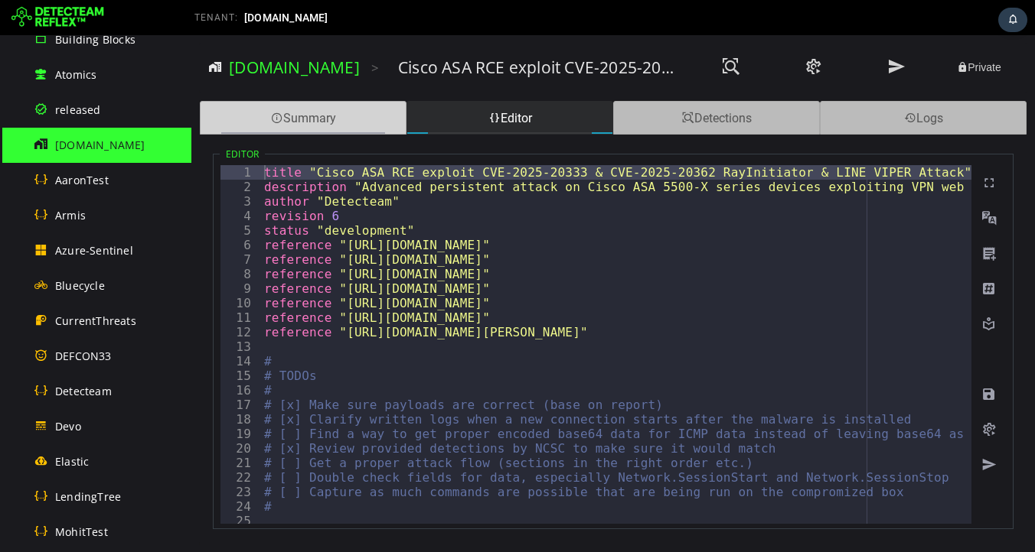
click at [352, 119] on div "Summary" at bounding box center [303, 118] width 207 height 34
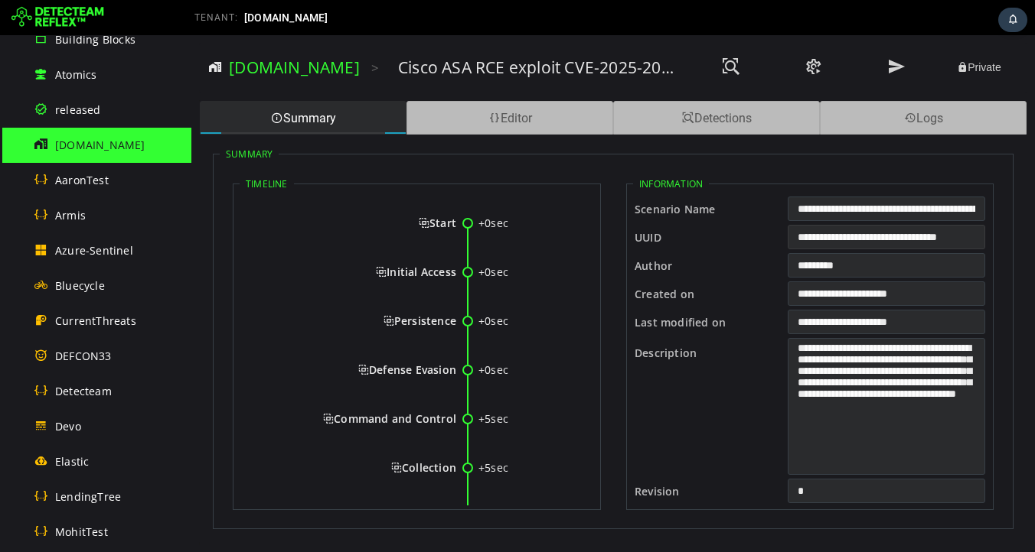
click at [860, 237] on input "**********" at bounding box center [885, 237] width 197 height 24
click at [507, 122] on div "Editor" at bounding box center [509, 118] width 207 height 34
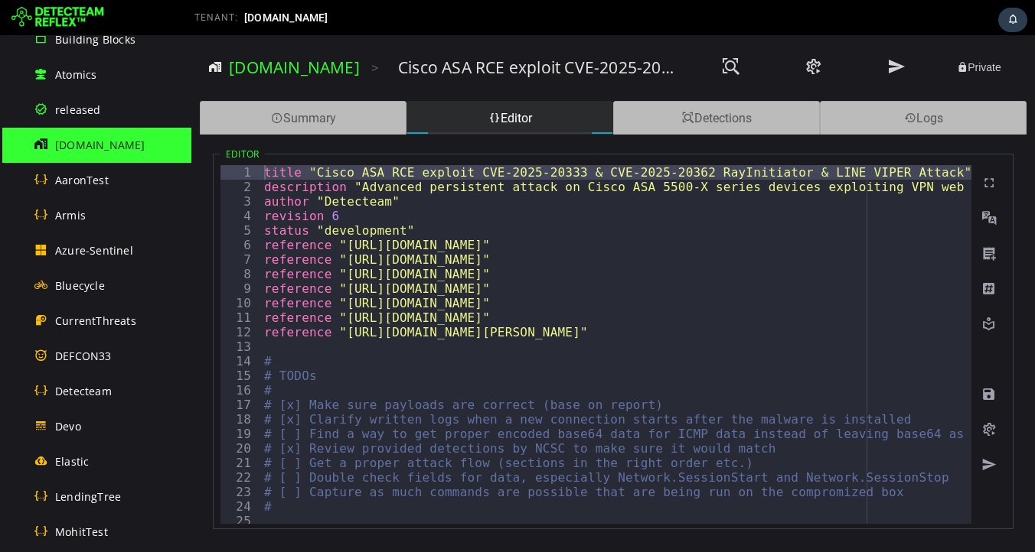
type textarea "**********"
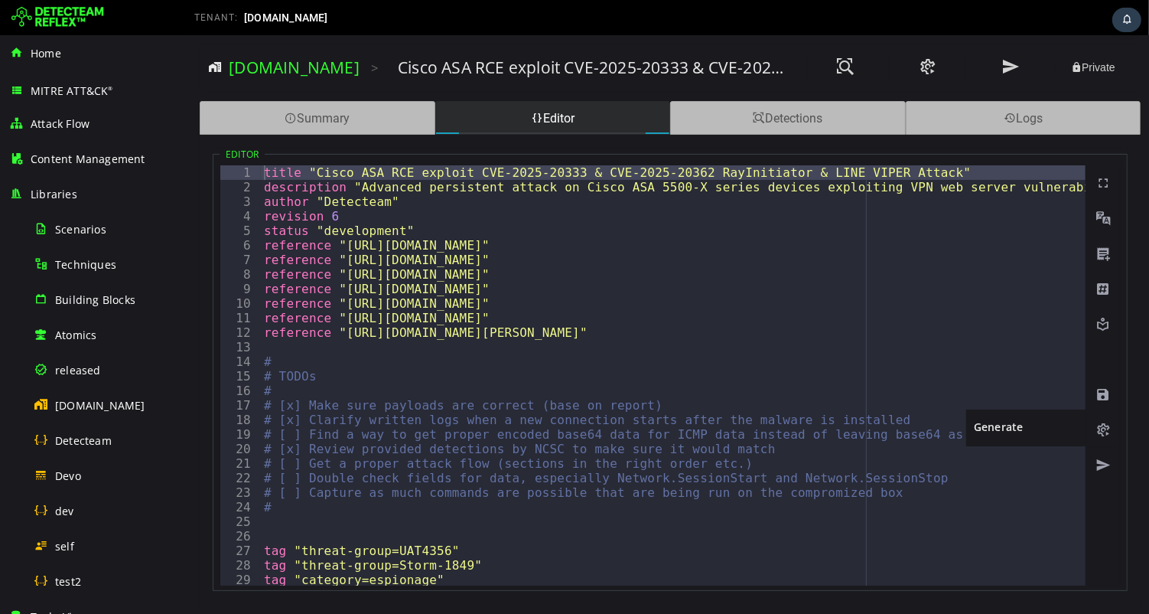
click at [1101, 431] on span at bounding box center [1102, 429] width 15 height 15
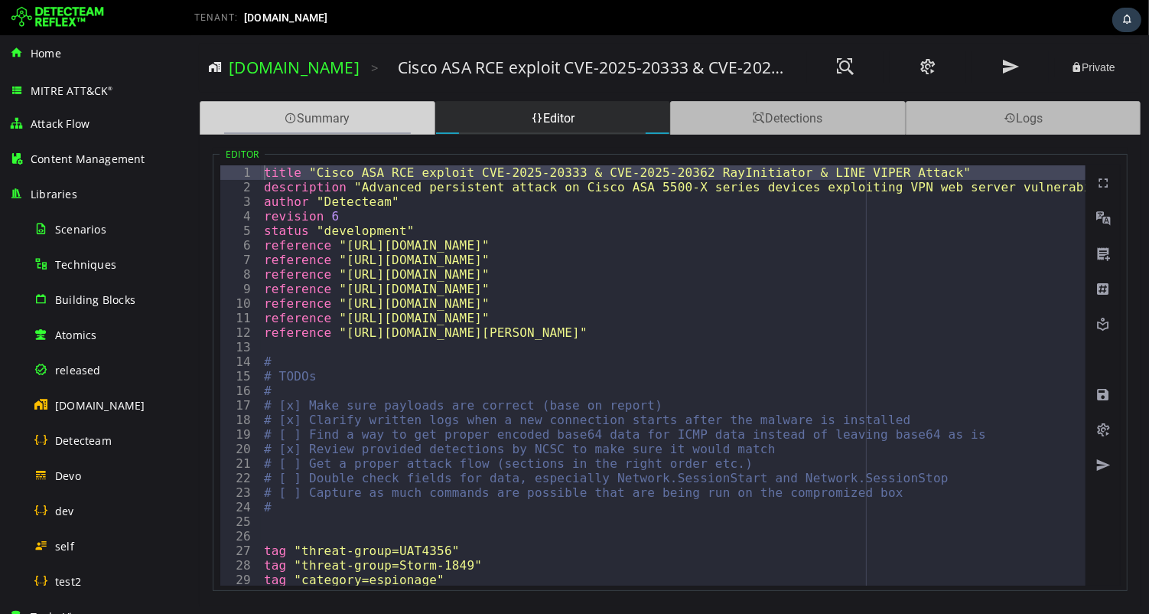
click at [357, 115] on div "Summary" at bounding box center [317, 118] width 236 height 34
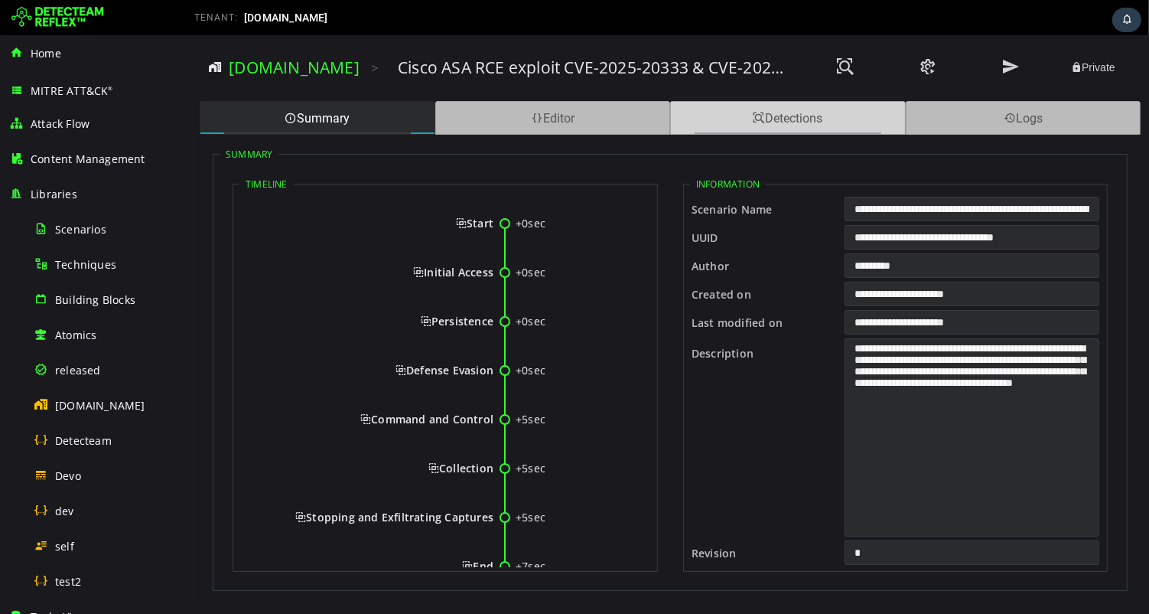
click at [824, 125] on div "Detections" at bounding box center [788, 118] width 236 height 34
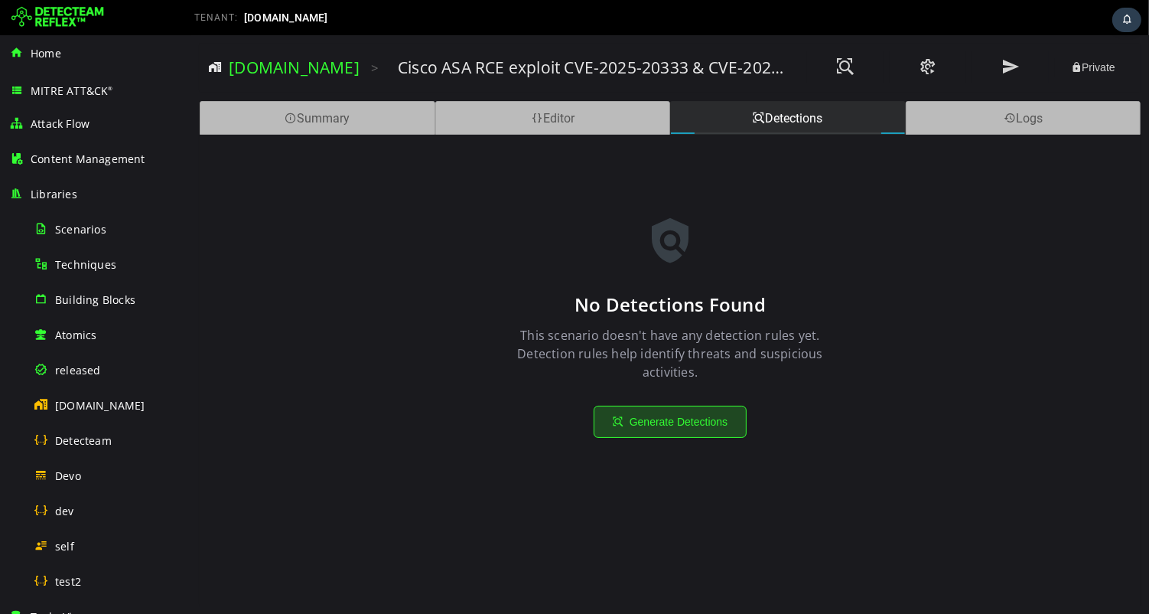
click at [672, 425] on button "Generate Detections" at bounding box center [669, 422] width 153 height 32
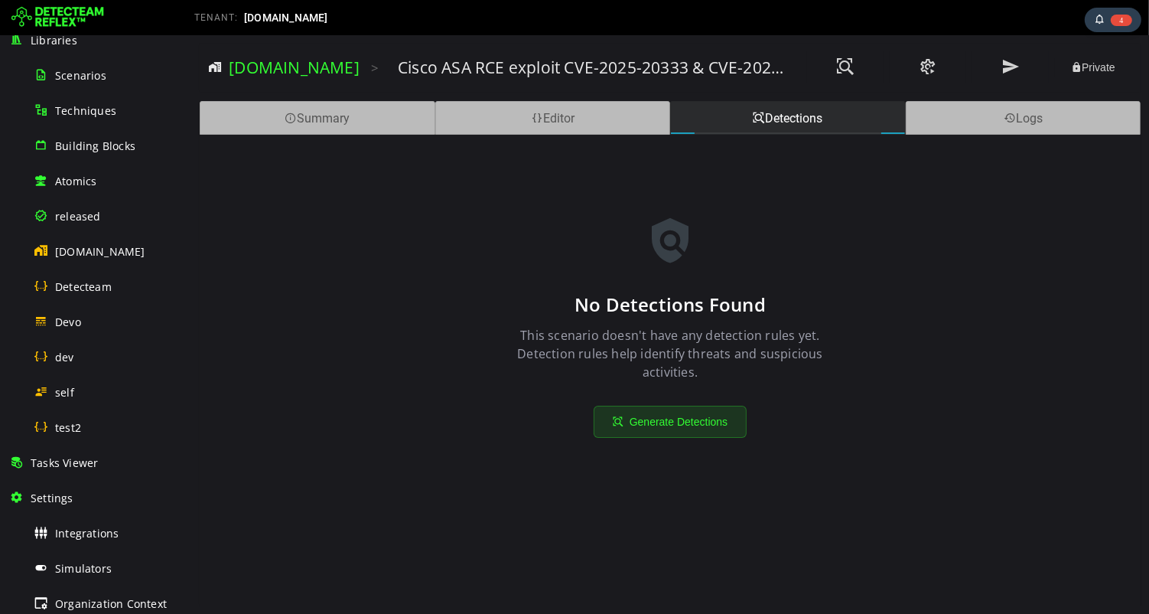
scroll to position [156, 0]
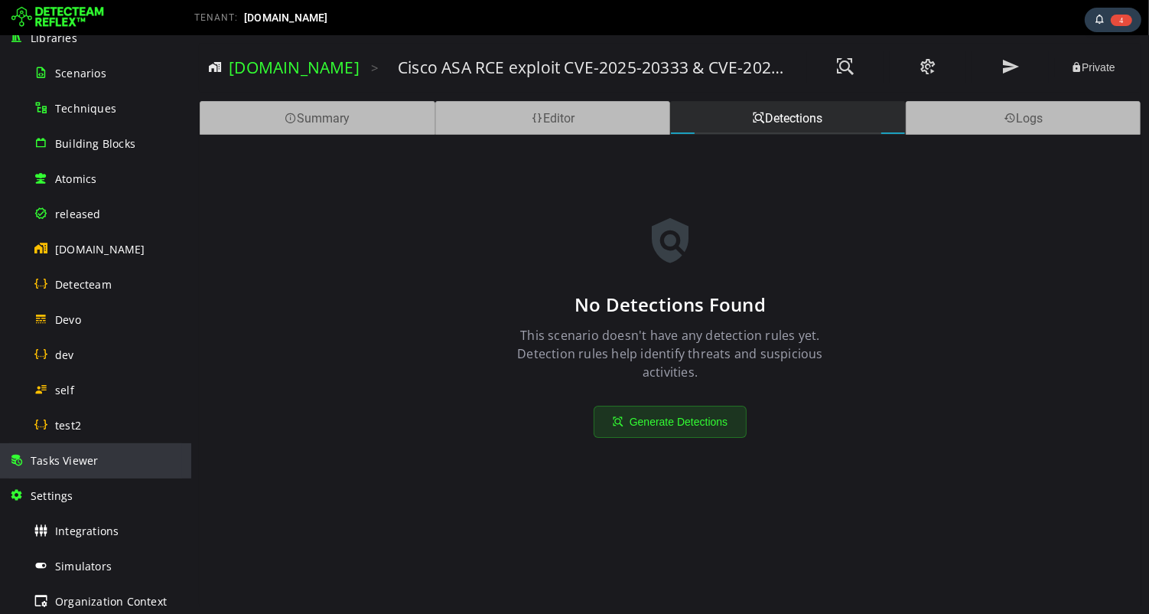
click at [76, 460] on span "Tasks Viewer" at bounding box center [64, 460] width 67 height 15
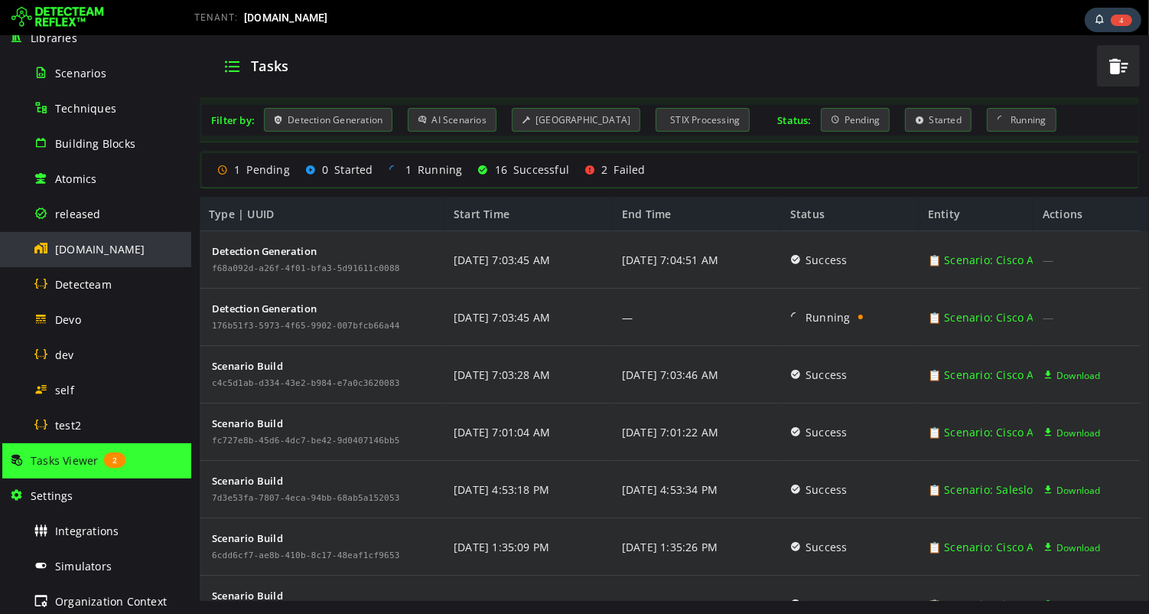
click at [109, 247] on span "[DOMAIN_NAME]" at bounding box center [100, 249] width 90 height 15
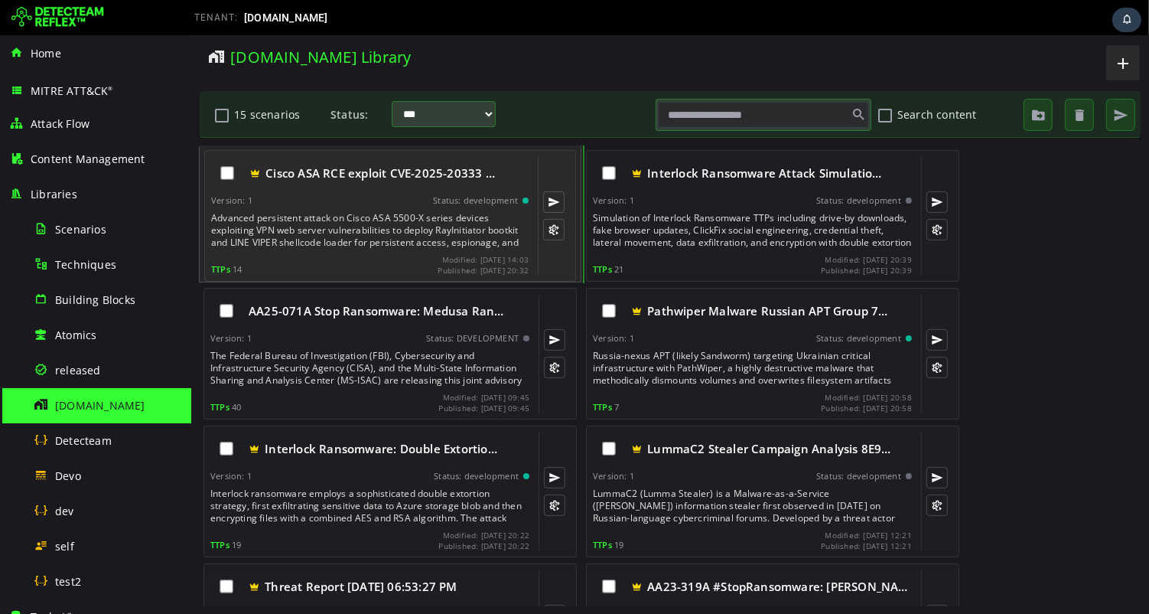
click at [360, 218] on div "Advanced persistent attack on Cisco ASA 5500-X series devices exploiting VPN we…" at bounding box center [370, 230] width 321 height 37
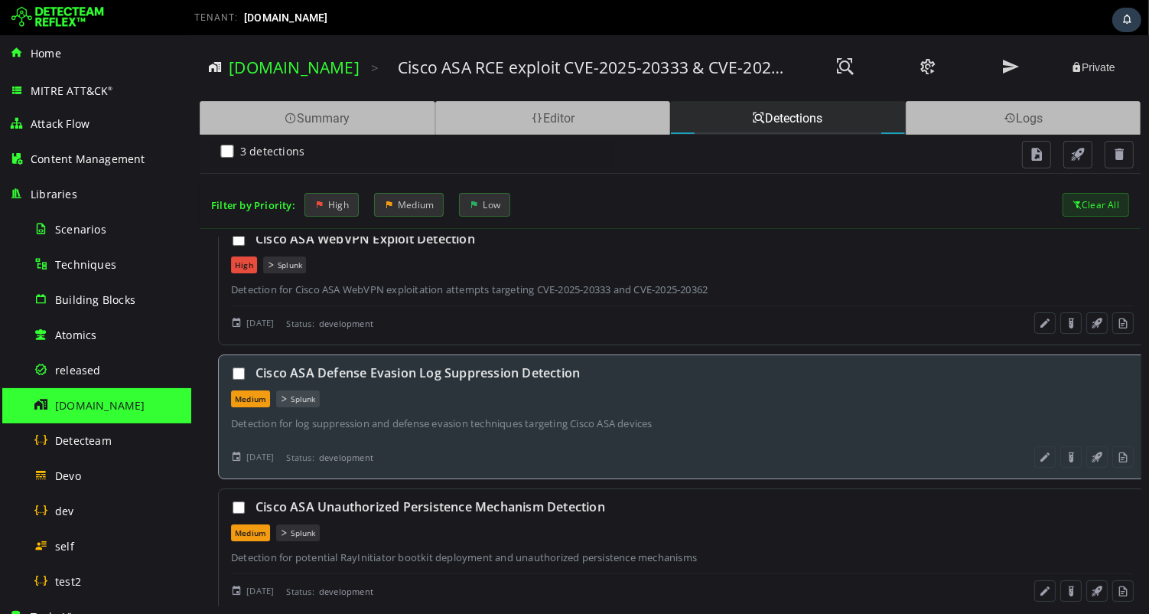
scroll to position [30, 0]
click at [670, 399] on div "Medium Splunk" at bounding box center [681, 397] width 903 height 17
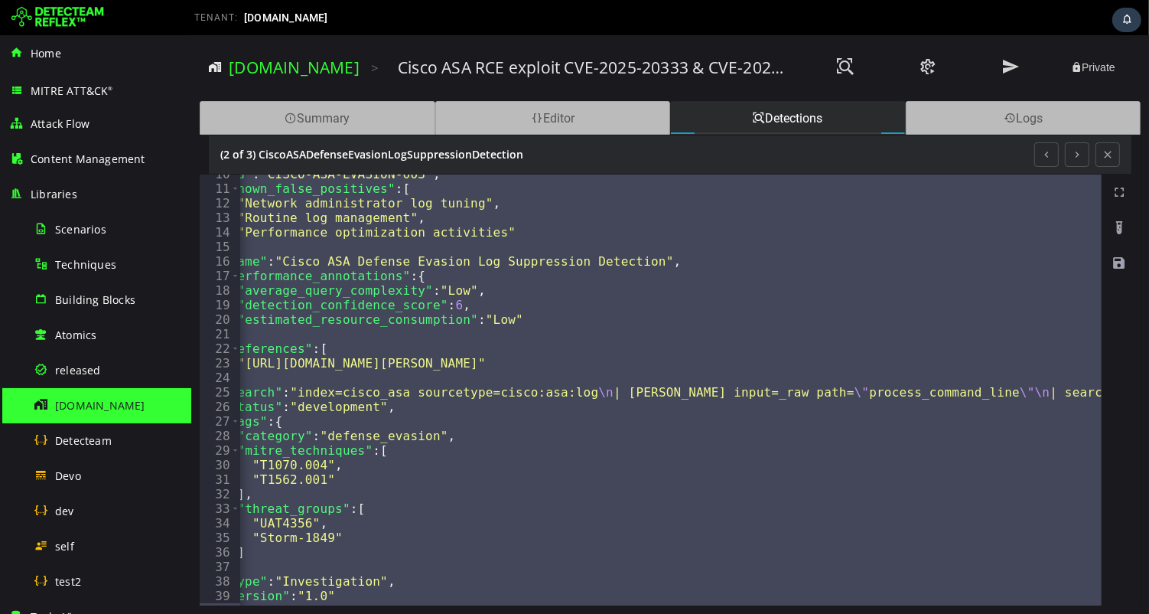
scroll to position [0, 36]
type textarea "**********"
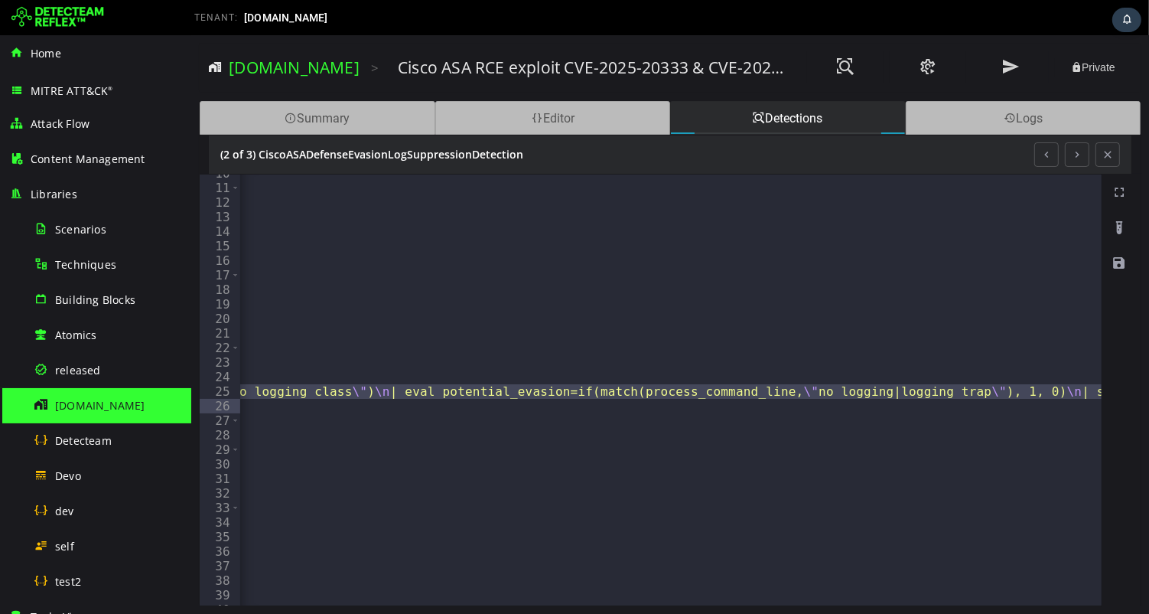
scroll to position [0, 1493]
click at [1079, 157] on button at bounding box center [1076, 154] width 24 height 24
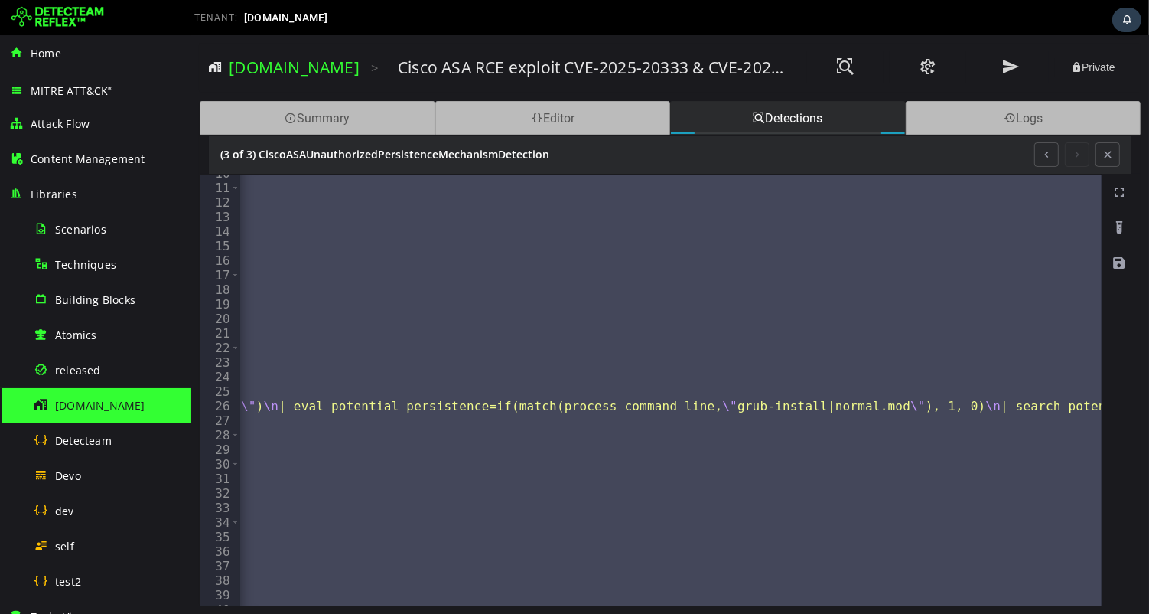
scroll to position [0, 0]
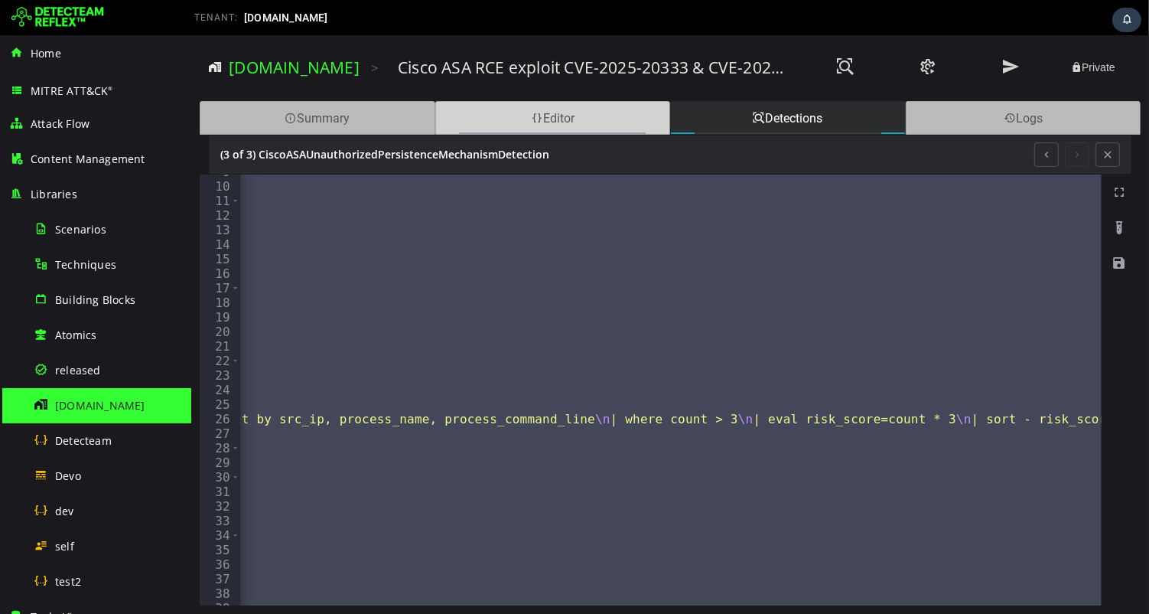
click at [581, 118] on div "Editor" at bounding box center [553, 118] width 236 height 34
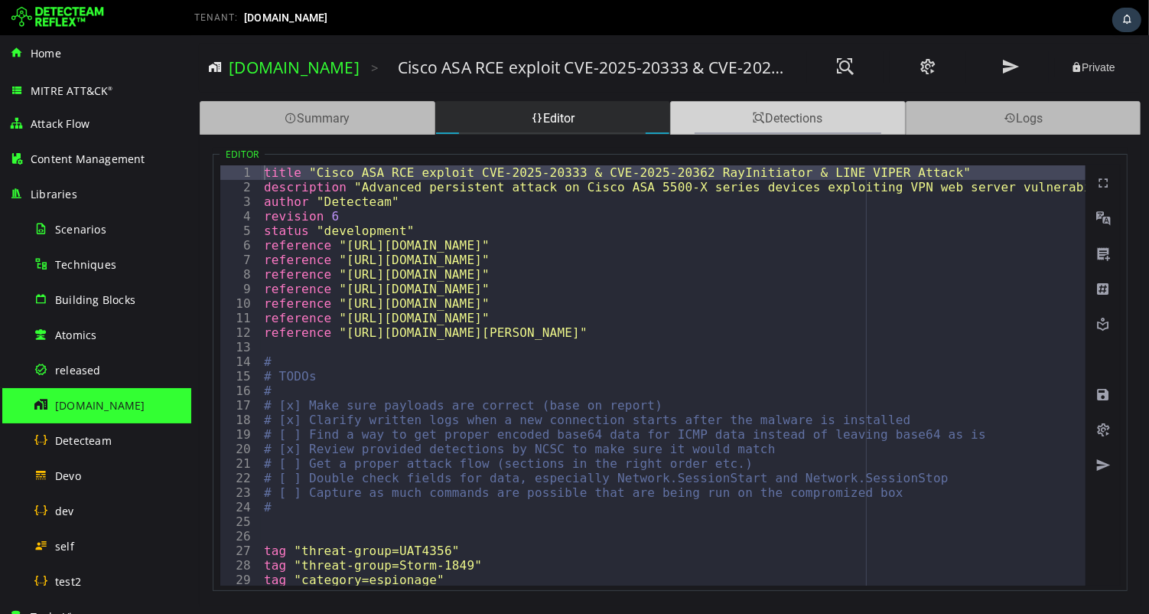
drag, startPoint x: 737, startPoint y: 121, endPoint x: 730, endPoint y: 116, distance: 8.3
click at [737, 121] on div "Detections" at bounding box center [788, 118] width 236 height 34
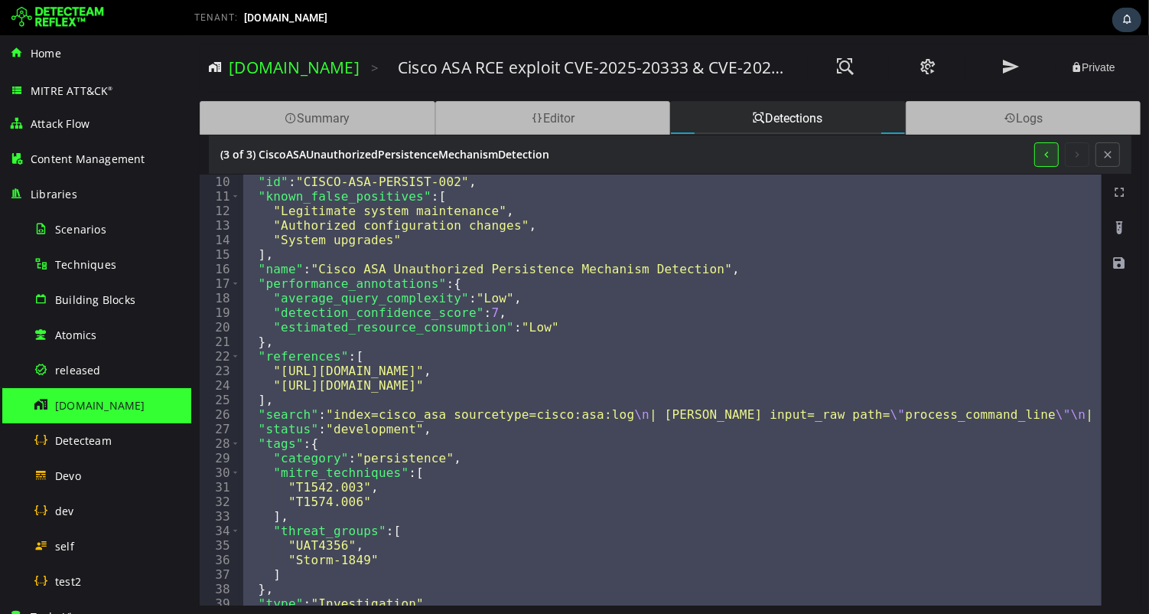
click at [1044, 155] on button at bounding box center [1046, 154] width 24 height 24
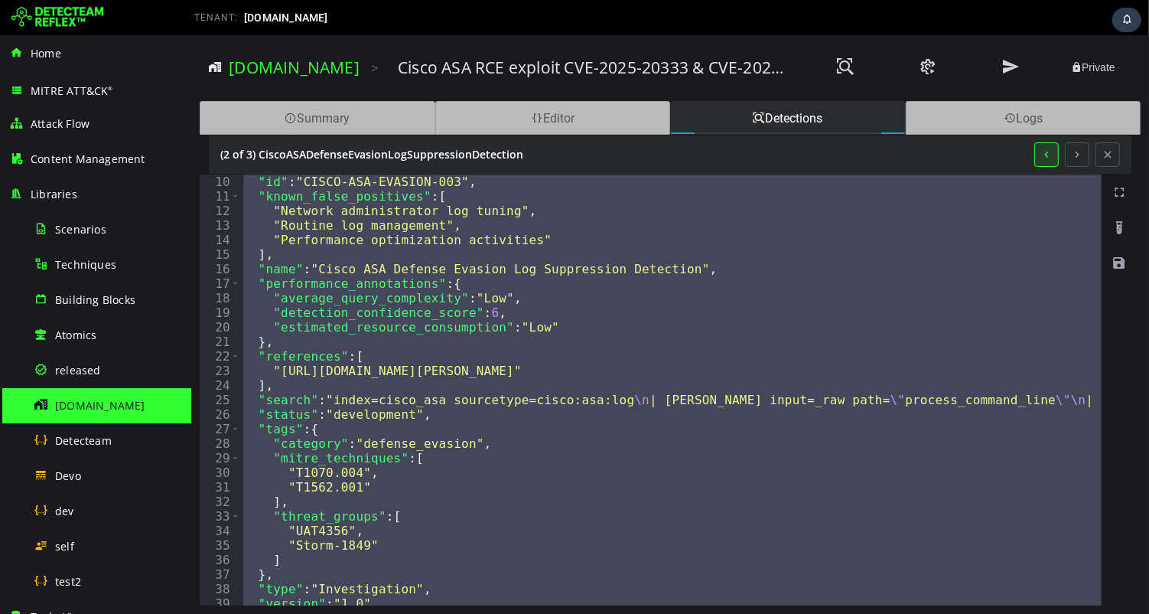
click at [1044, 155] on button at bounding box center [1046, 154] width 24 height 24
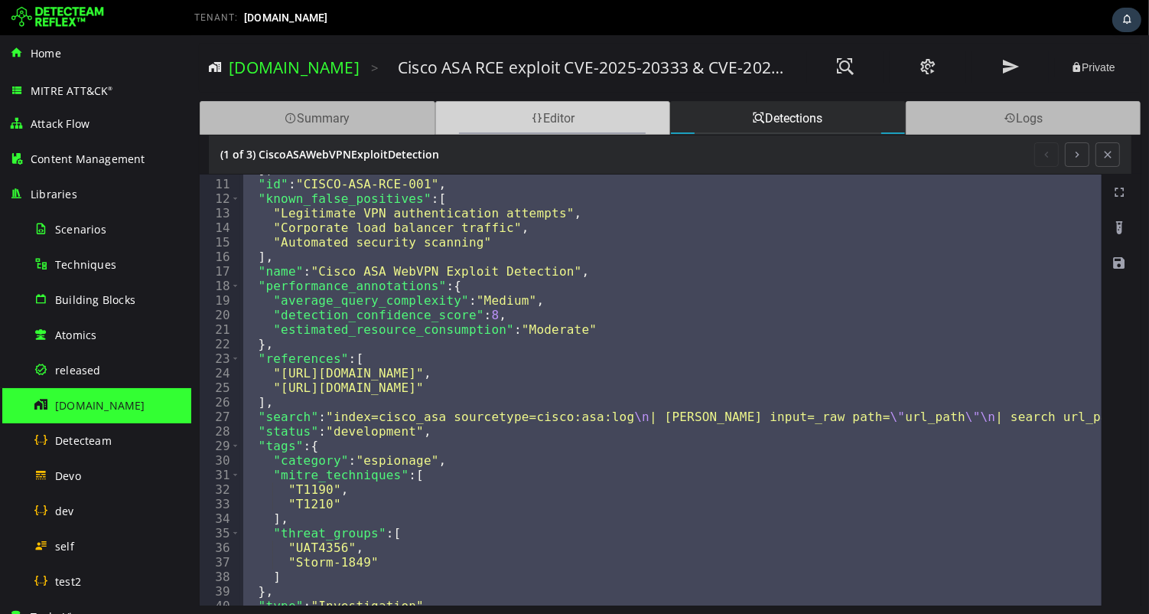
click at [562, 124] on div "Editor" at bounding box center [553, 118] width 236 height 34
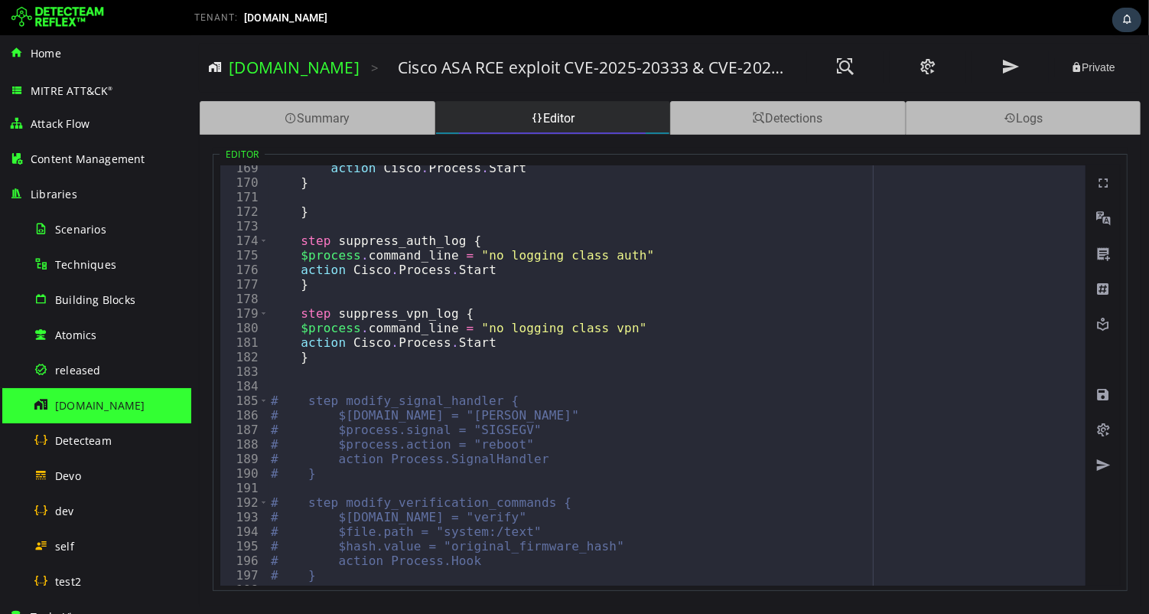
scroll to position [2462, 0]
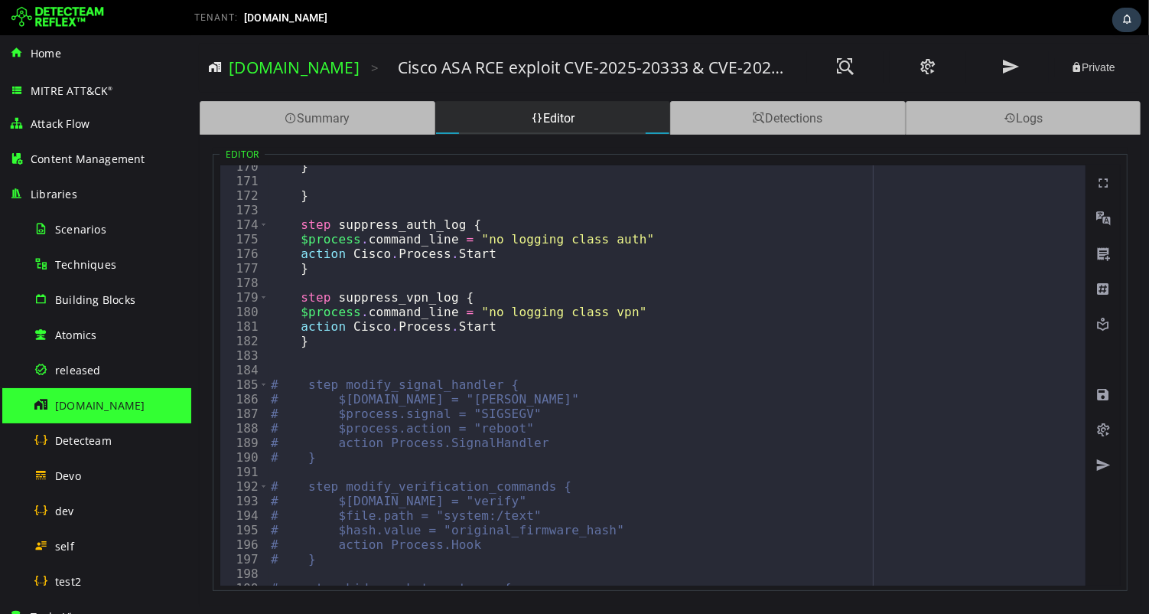
click at [568, 21] on div "TENANT: detecteam.com" at bounding box center [416, 17] width 467 height 24
click at [798, 118] on div "Detections" at bounding box center [788, 118] width 236 height 34
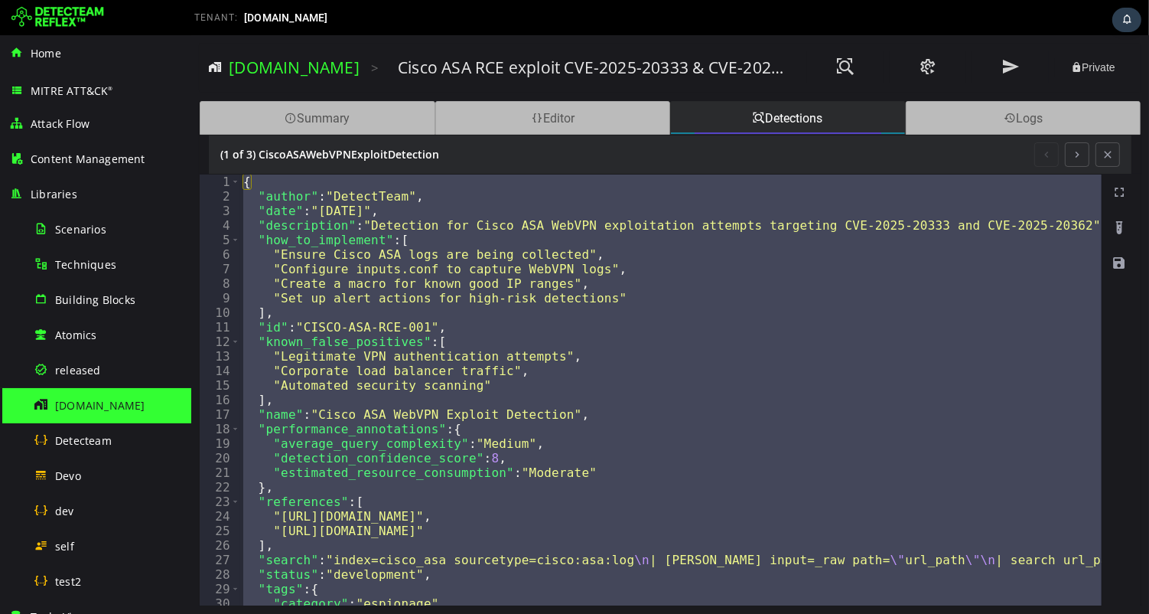
scroll to position [0, 0]
click at [1106, 155] on button at bounding box center [1107, 154] width 24 height 24
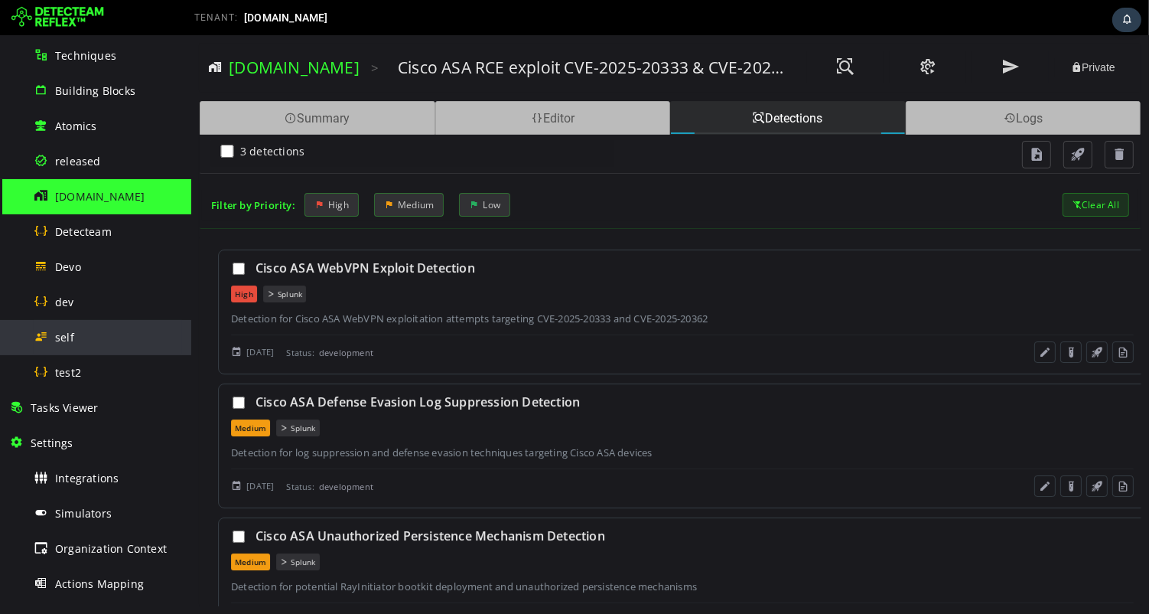
scroll to position [302, 0]
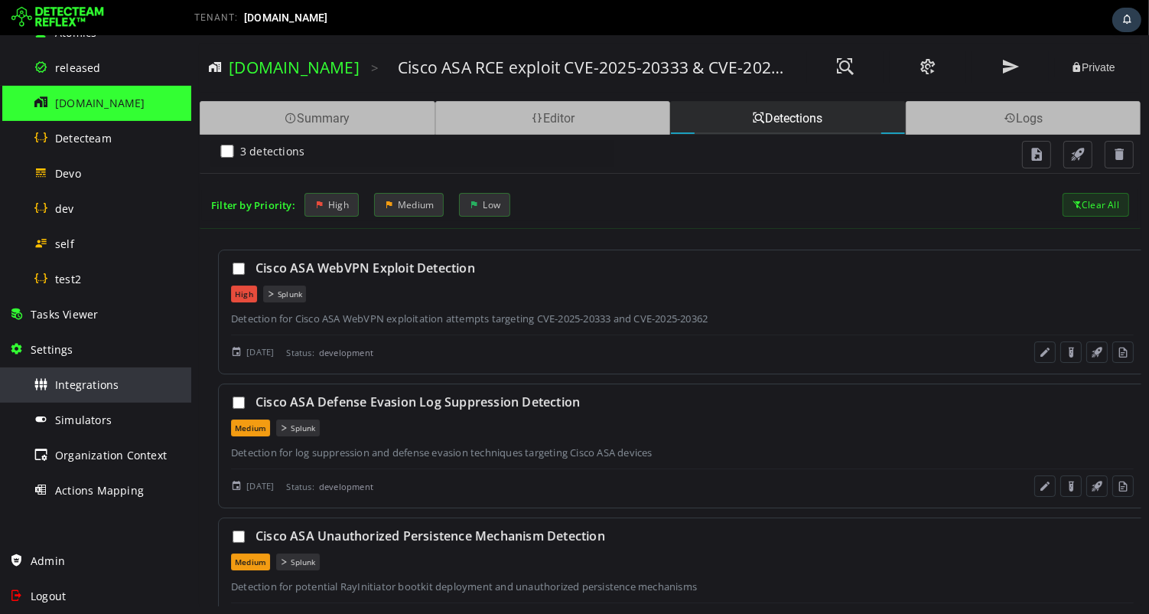
click at [92, 377] on span "Integrations" at bounding box center [87, 384] width 64 height 15
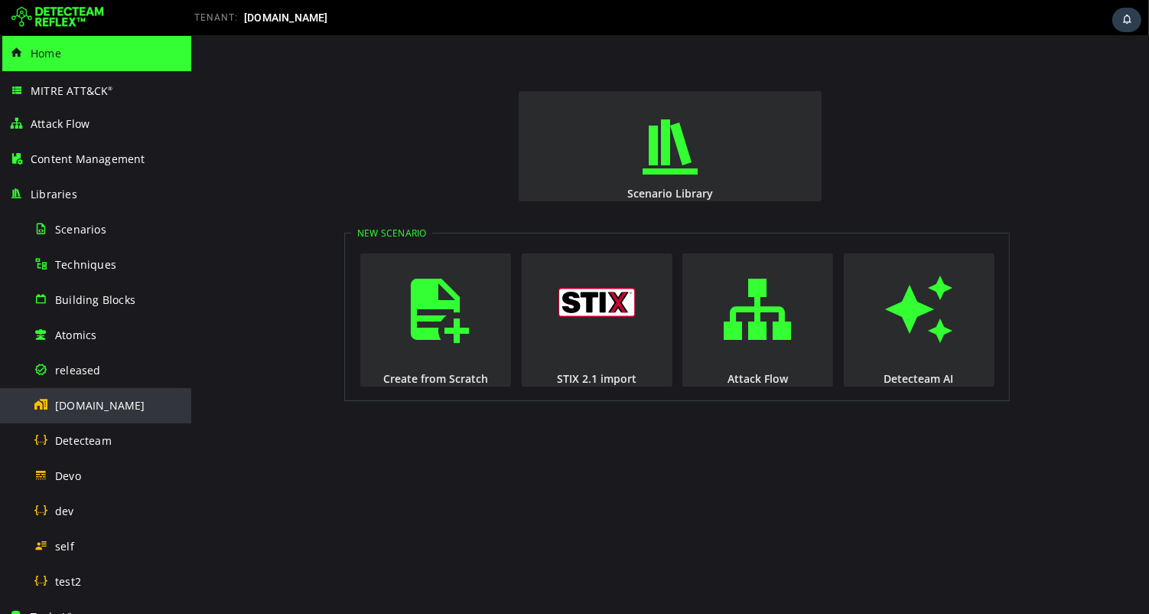
click at [106, 409] on span "[DOMAIN_NAME]" at bounding box center [100, 405] width 90 height 15
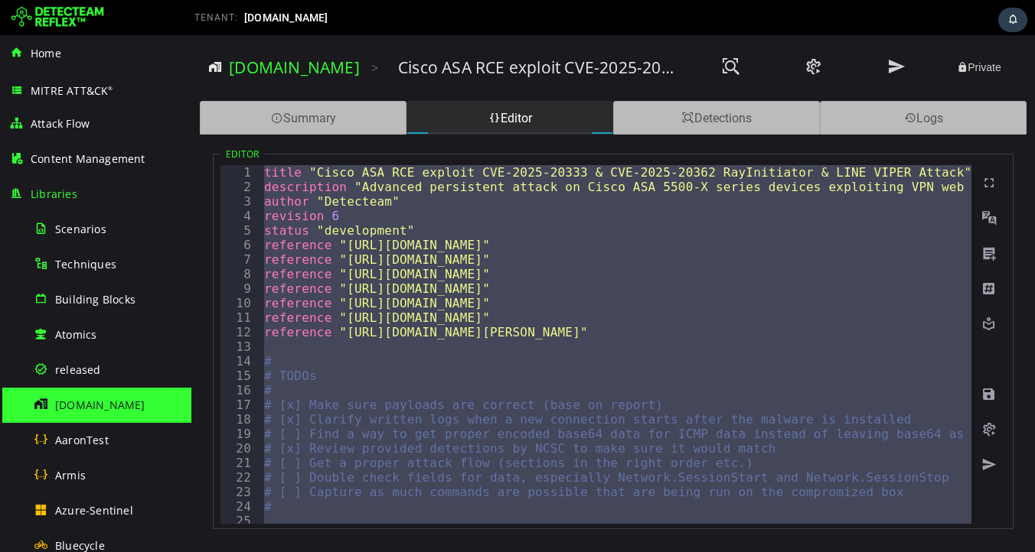
scroll to position [260, 0]
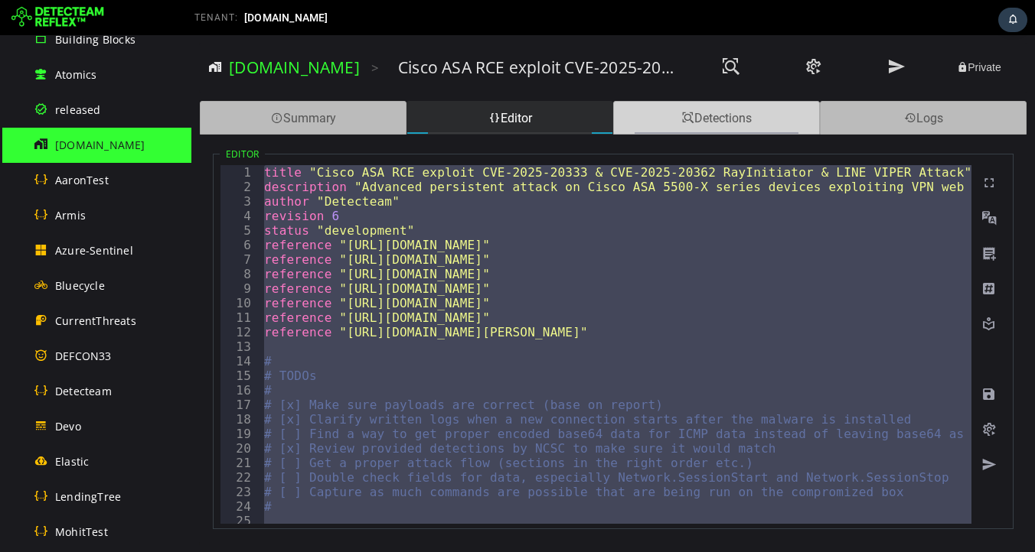
click at [698, 125] on div "Detections" at bounding box center [716, 118] width 207 height 34
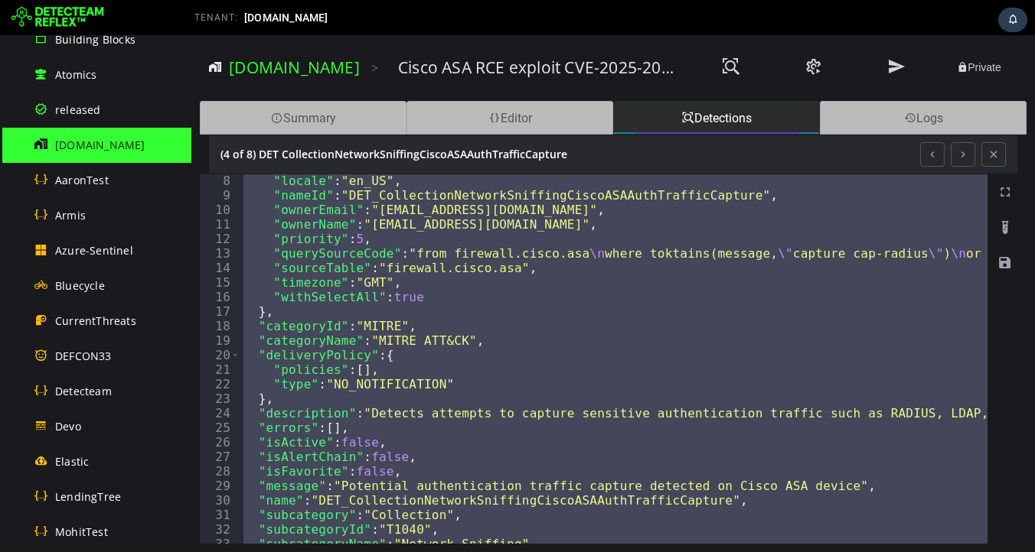
scroll to position [0, 0]
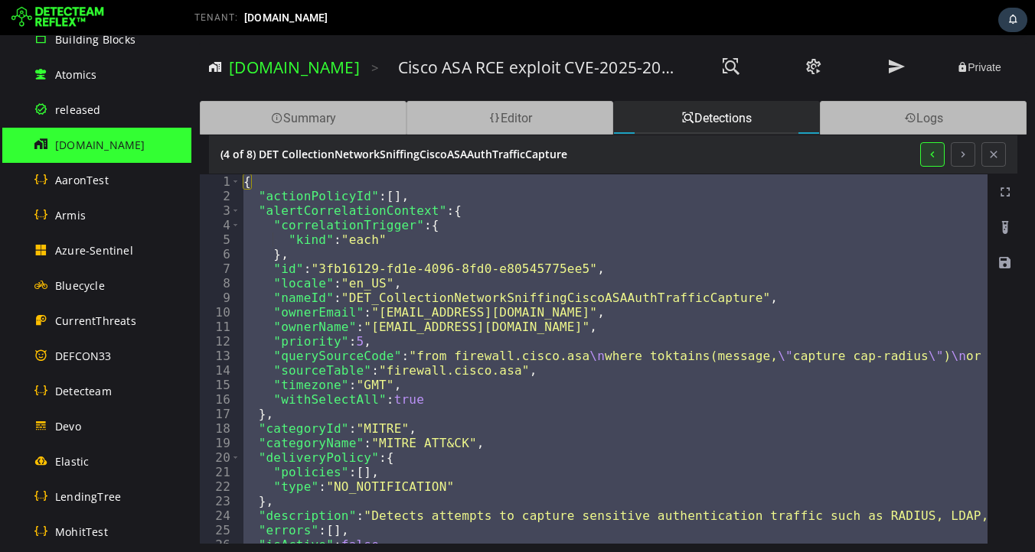
click at [931, 158] on button at bounding box center [932, 154] width 24 height 24
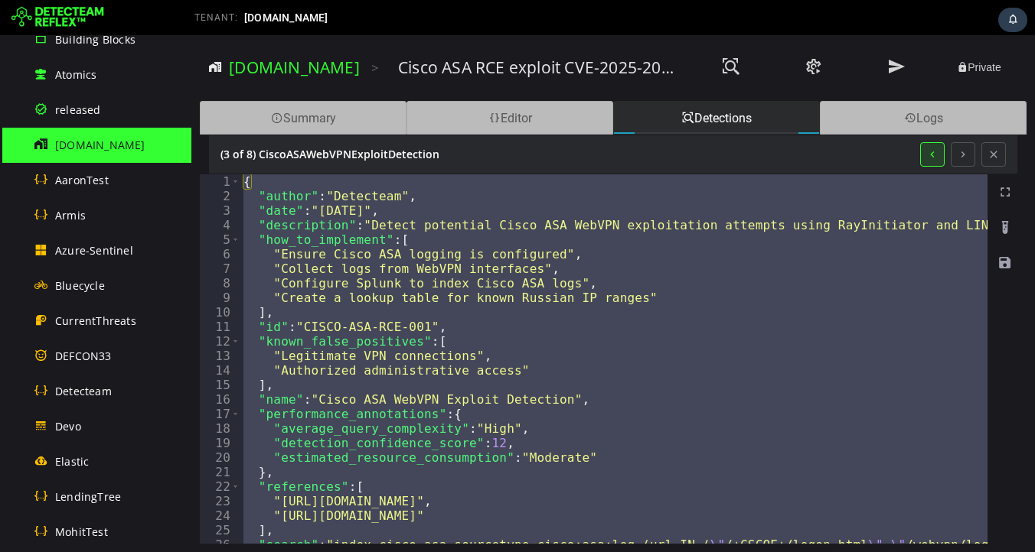
click at [931, 158] on button at bounding box center [932, 154] width 24 height 24
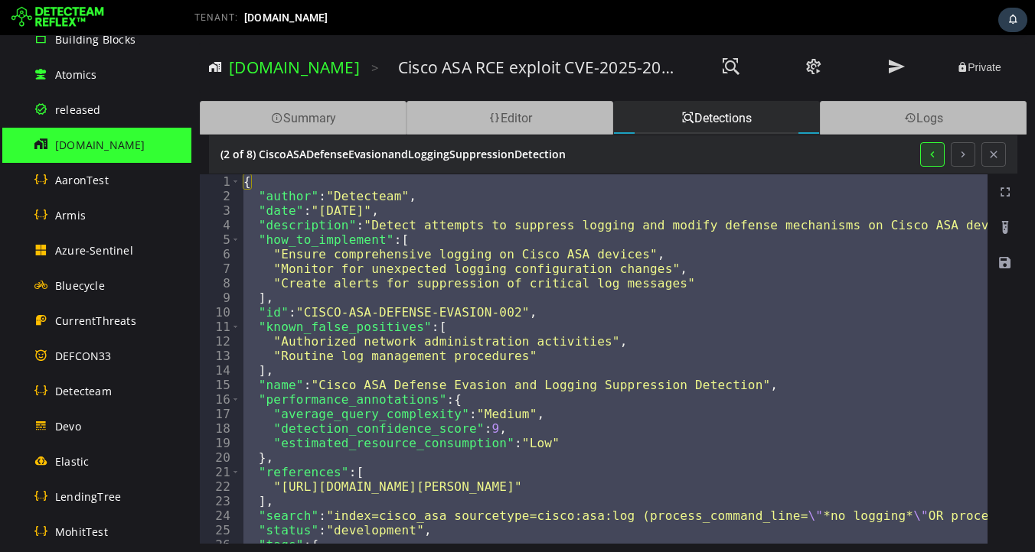
click at [931, 158] on button at bounding box center [932, 154] width 24 height 24
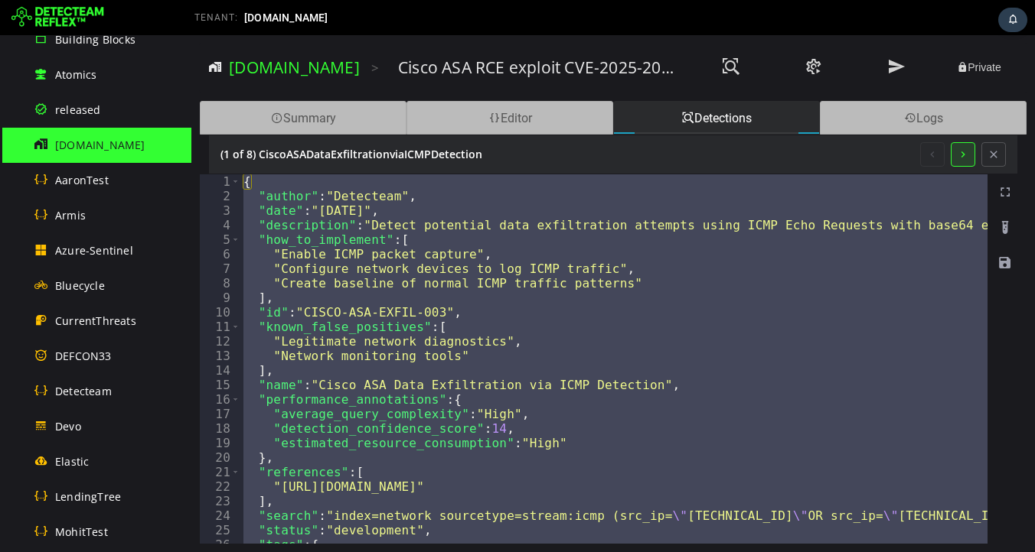
click at [962, 155] on button at bounding box center [962, 154] width 24 height 24
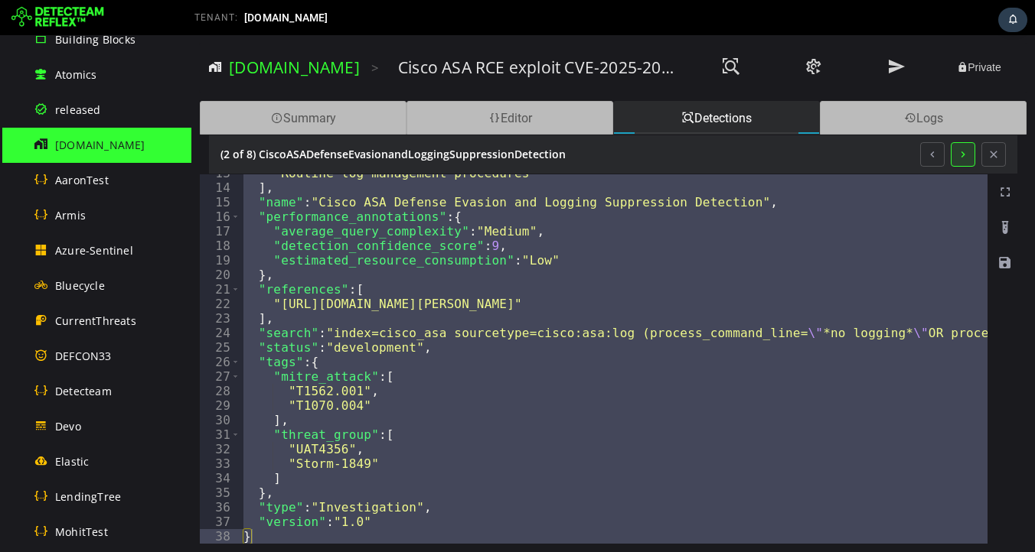
click at [963, 160] on button at bounding box center [962, 154] width 24 height 24
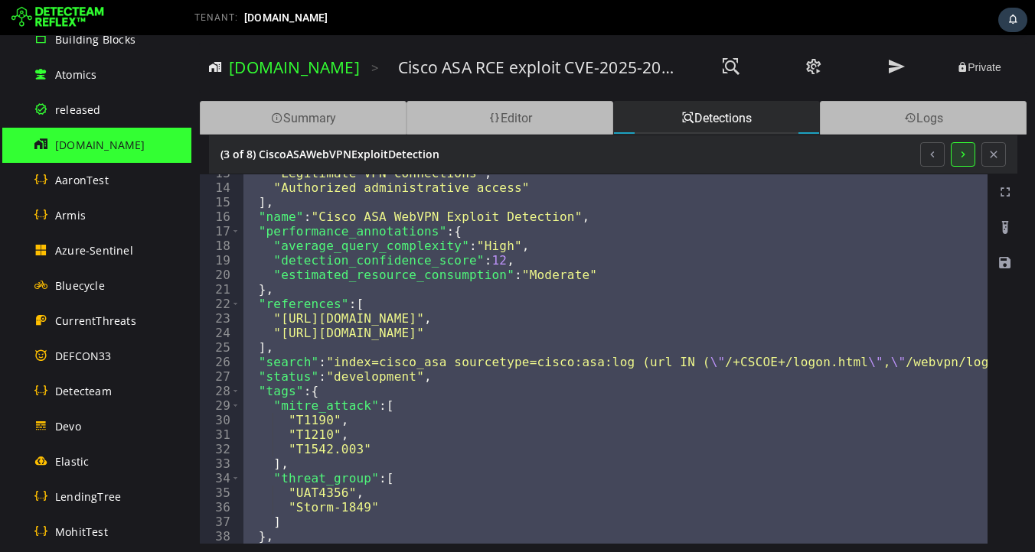
click at [962, 155] on button at bounding box center [962, 154] width 24 height 24
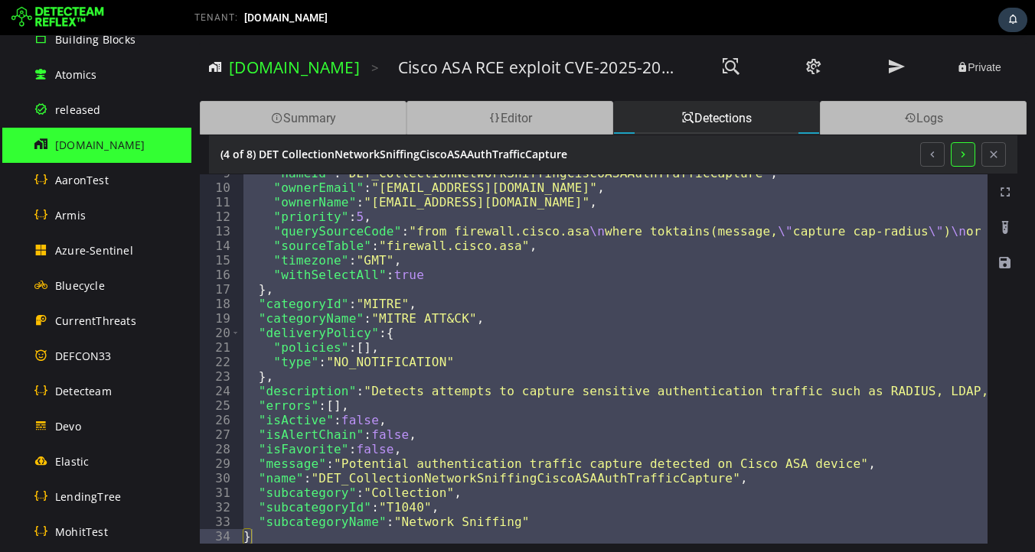
click at [960, 157] on button at bounding box center [962, 154] width 24 height 24
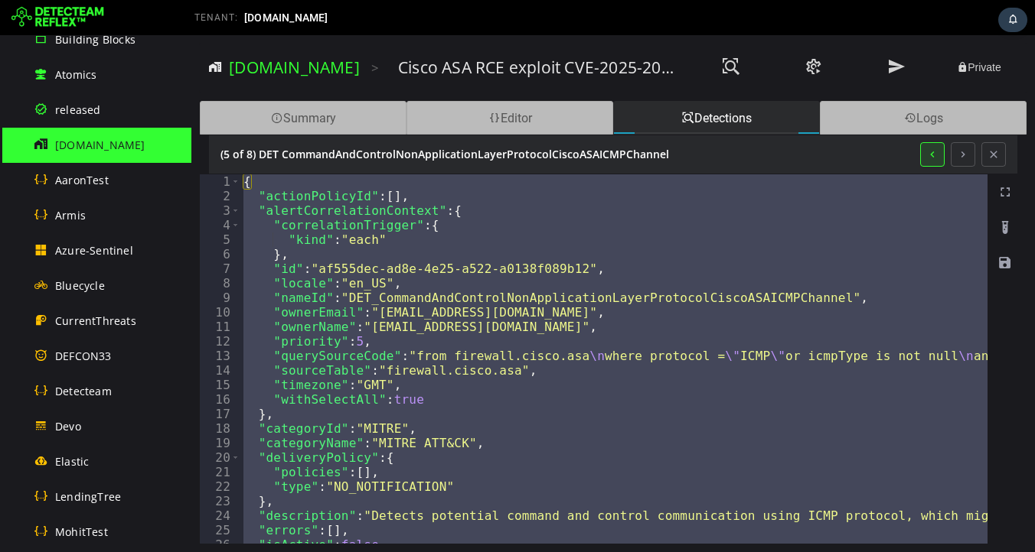
click at [931, 155] on button at bounding box center [932, 154] width 24 height 24
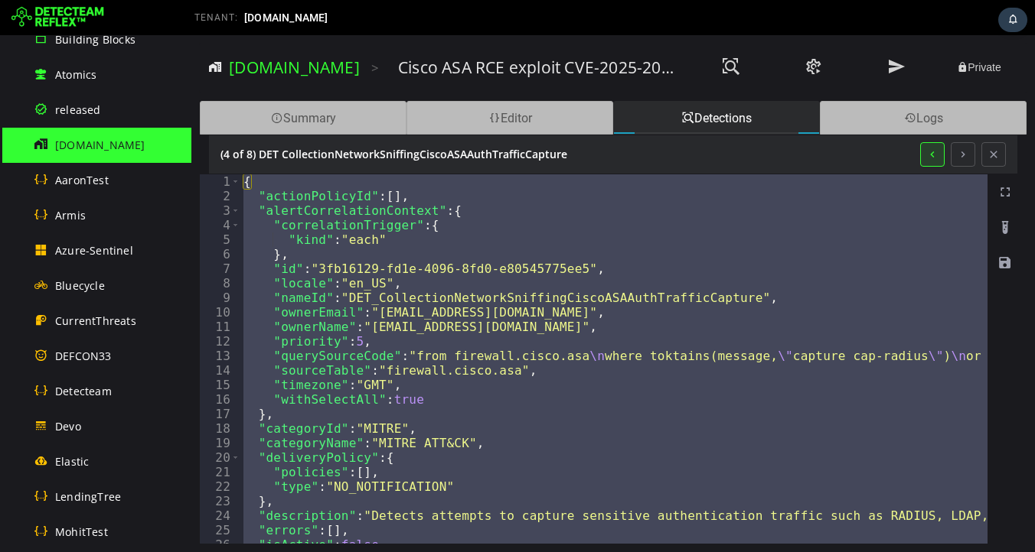
click at [931, 155] on button at bounding box center [932, 154] width 24 height 24
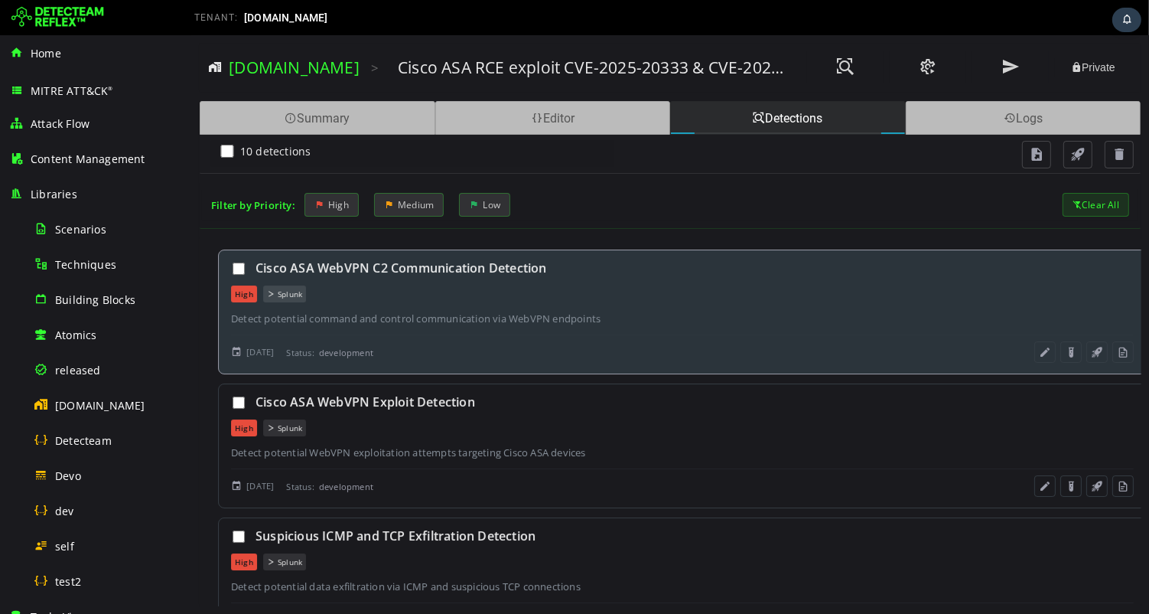
click at [710, 288] on div "High Splunk" at bounding box center [681, 293] width 903 height 17
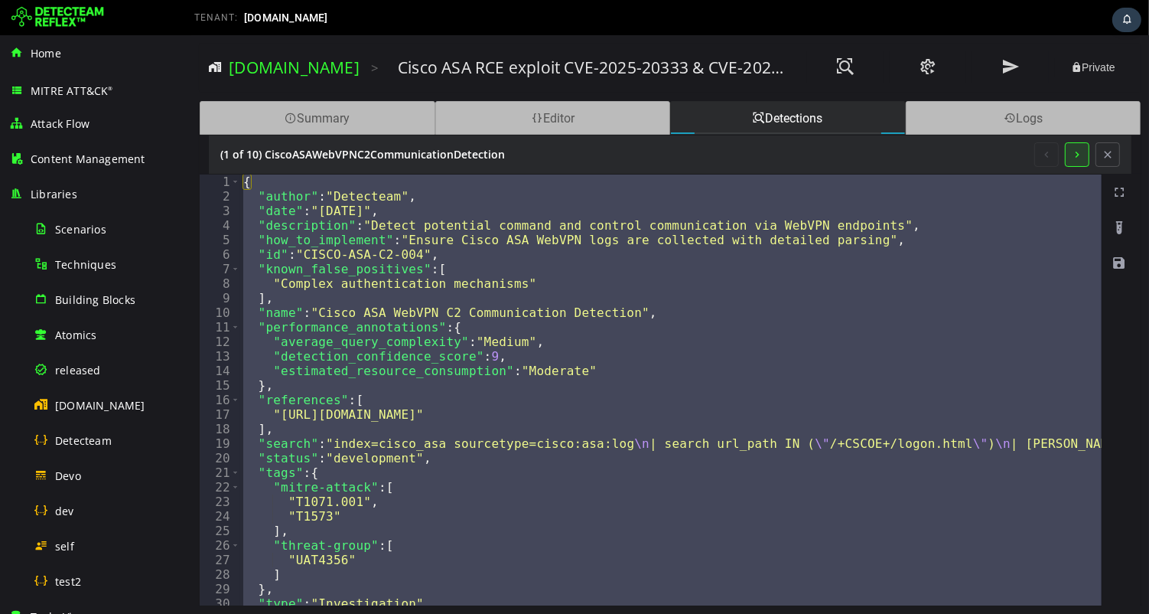
click at [1074, 157] on button at bounding box center [1076, 154] width 24 height 24
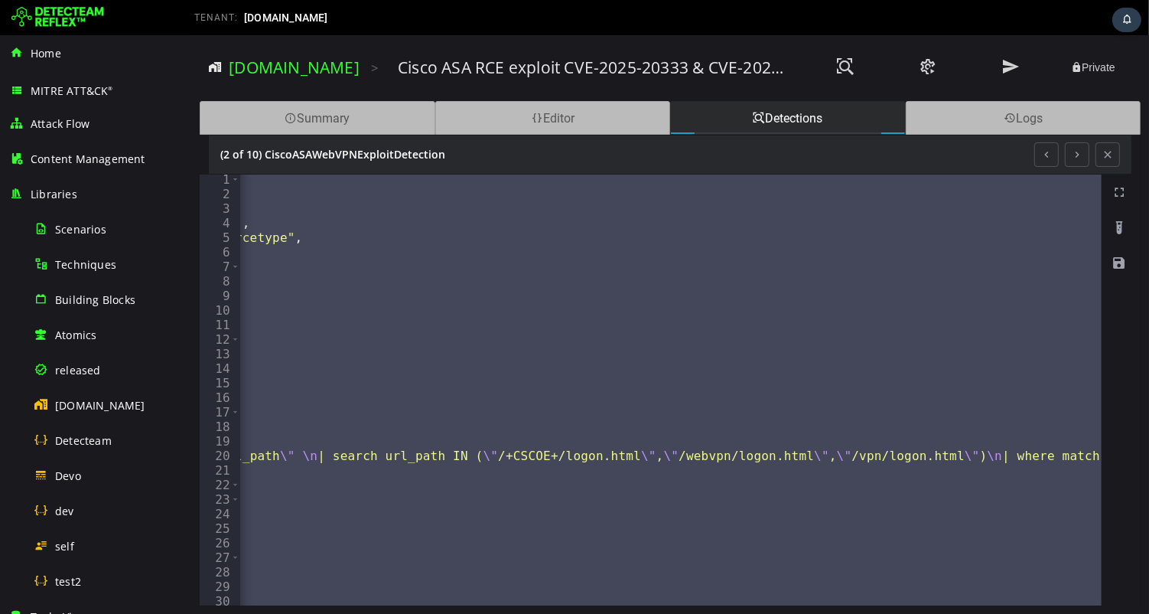
scroll to position [0, 686]
click at [1075, 158] on button at bounding box center [1076, 154] width 24 height 24
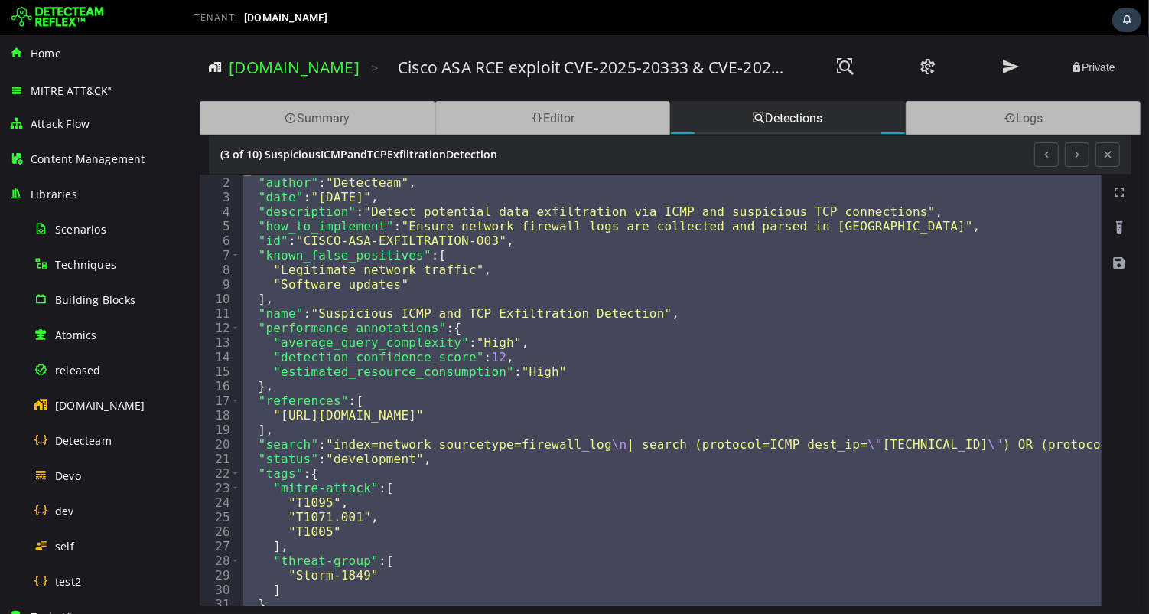
scroll to position [0, 0]
click at [1078, 154] on button at bounding box center [1076, 154] width 24 height 24
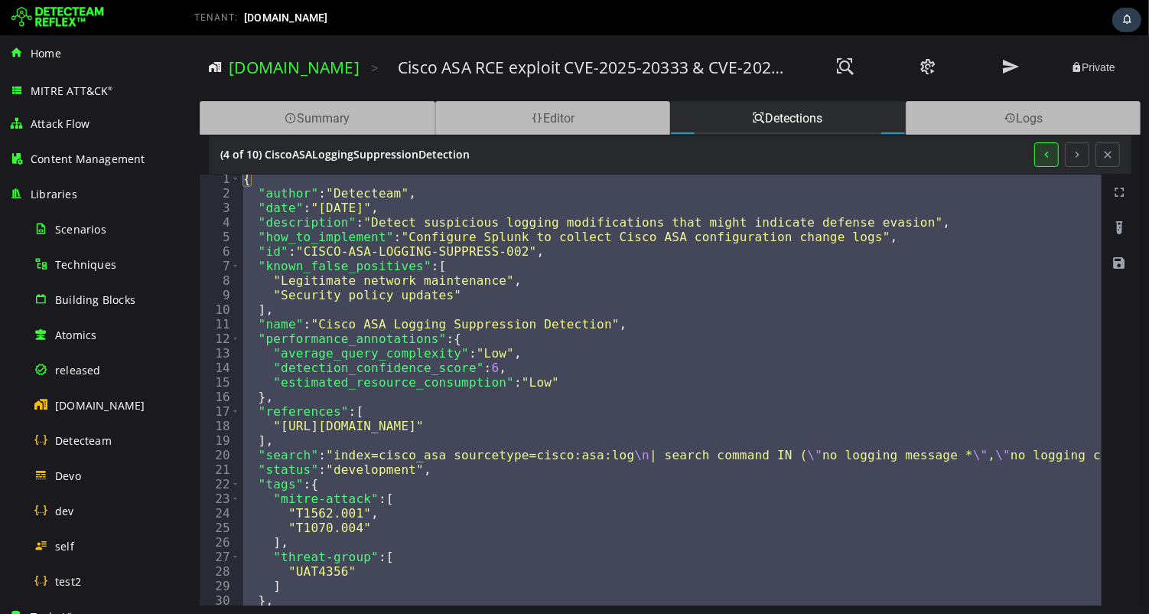
click at [1047, 155] on button at bounding box center [1046, 154] width 24 height 24
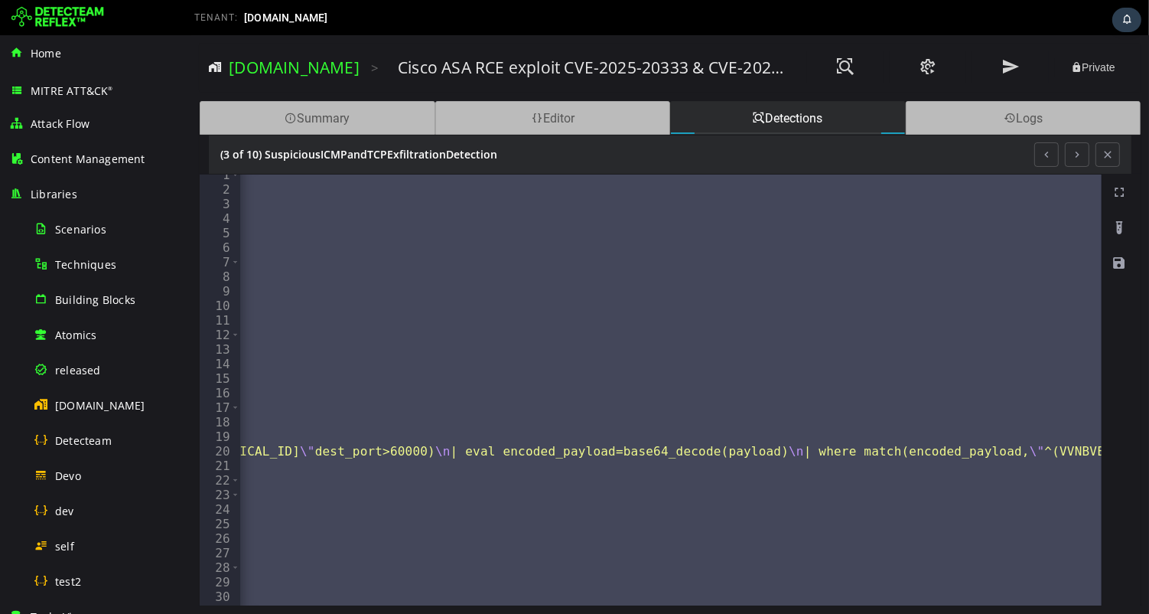
scroll to position [0, 1027]
click at [567, 453] on div "{ "author" : "Detecteam" , "date" : "[DATE]" , "description" : "Detect potentia…" at bounding box center [773, 398] width 3120 height 460
type textarea "**********"
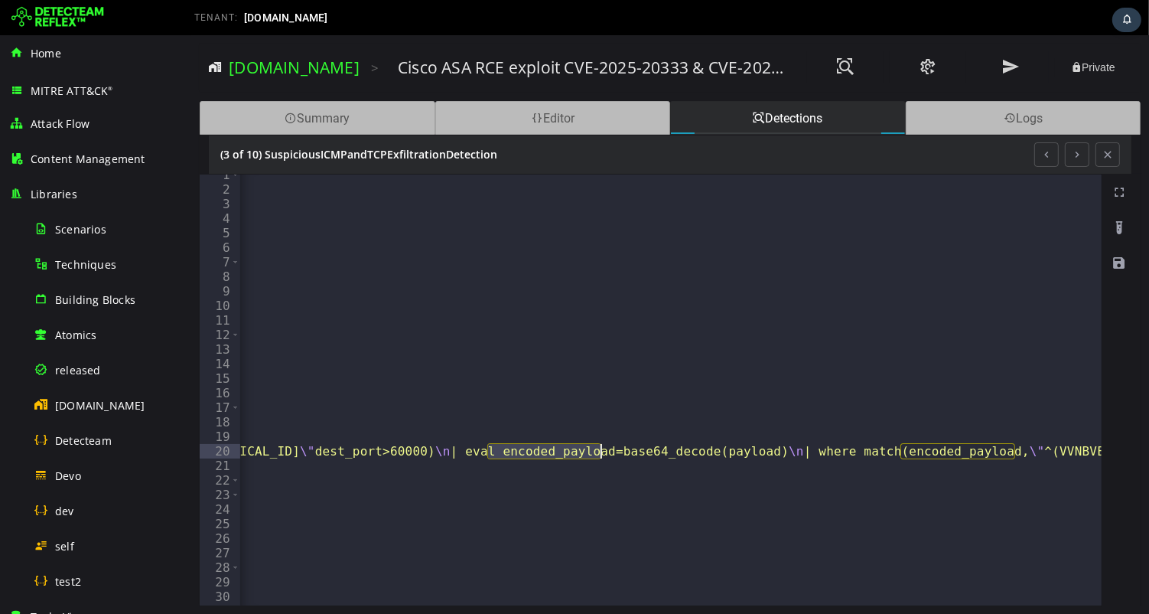
click at [567, 453] on div "{ "author" : "Detecteam" , "date" : "[DATE]" , "description" : "Detect potentia…" at bounding box center [773, 398] width 3120 height 460
